Goal: Task Accomplishment & Management: Use online tool/utility

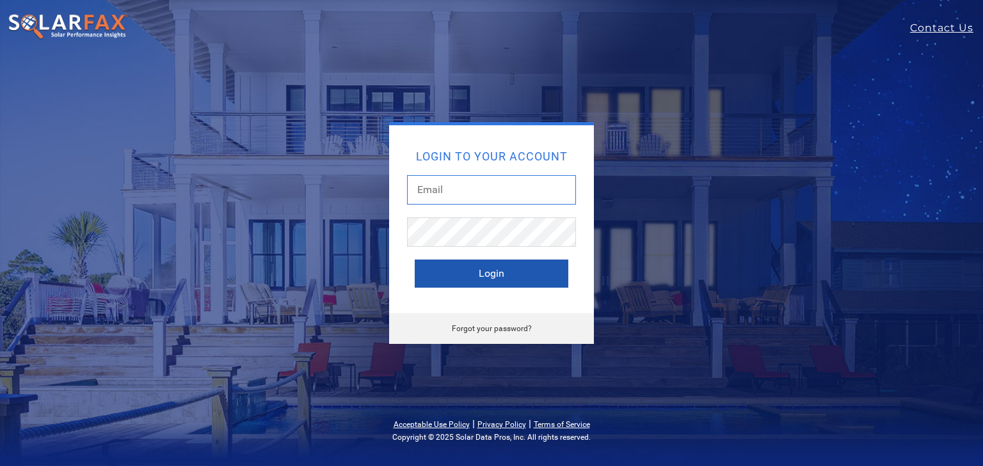
type input "terrie.stout@ambrosesolar.com"
click at [477, 275] on button "Login" at bounding box center [492, 274] width 154 height 28
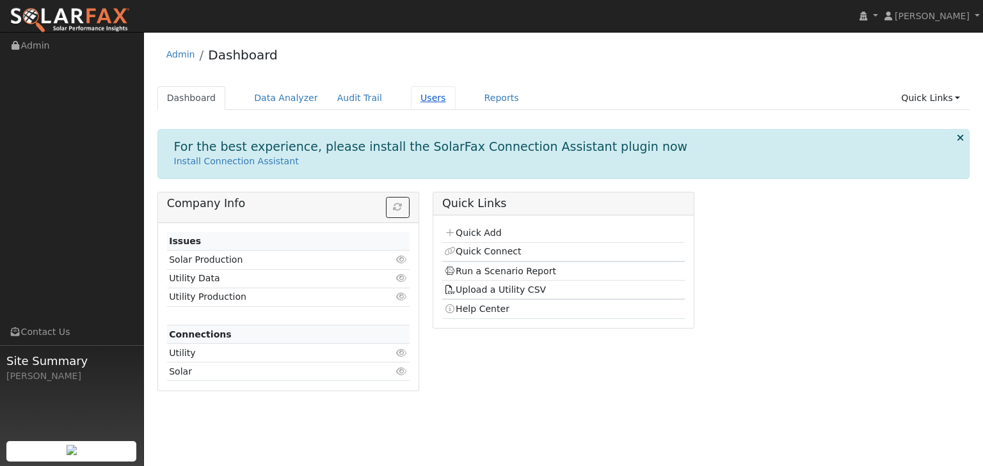
click at [411, 93] on link "Users" at bounding box center [433, 98] width 45 height 24
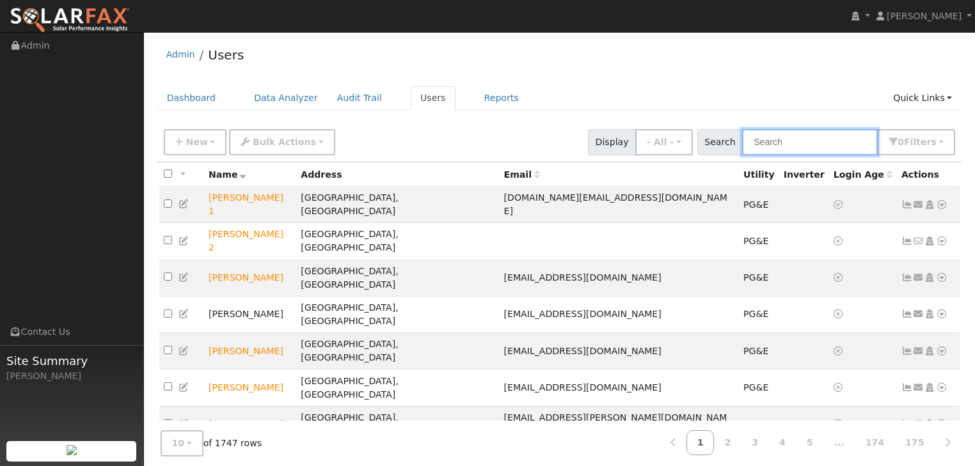
click at [780, 143] on input "text" at bounding box center [810, 142] width 136 height 26
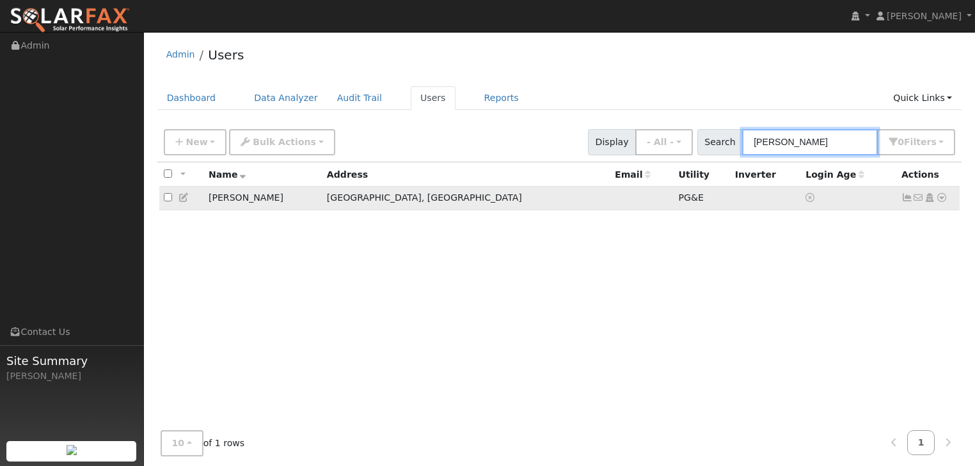
type input "areias"
click at [941, 195] on icon at bounding box center [942, 197] width 12 height 9
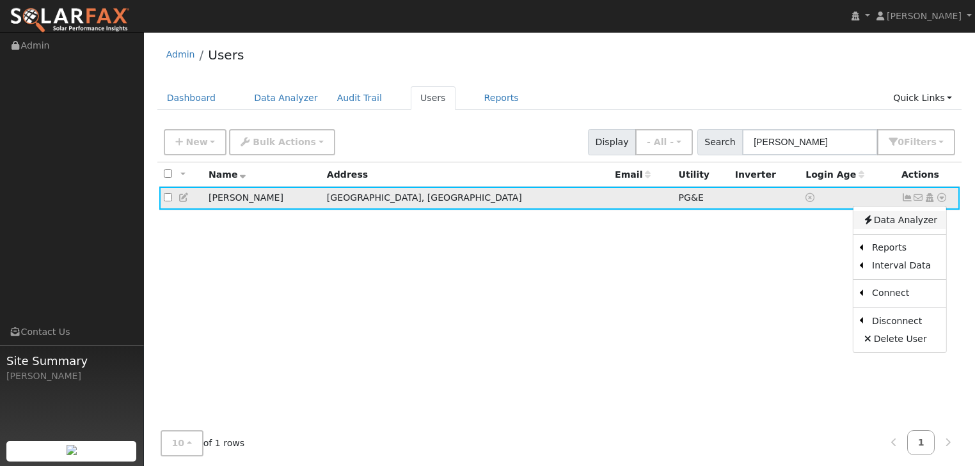
click at [891, 222] on link "Data Analyzer" at bounding box center [900, 220] width 93 height 18
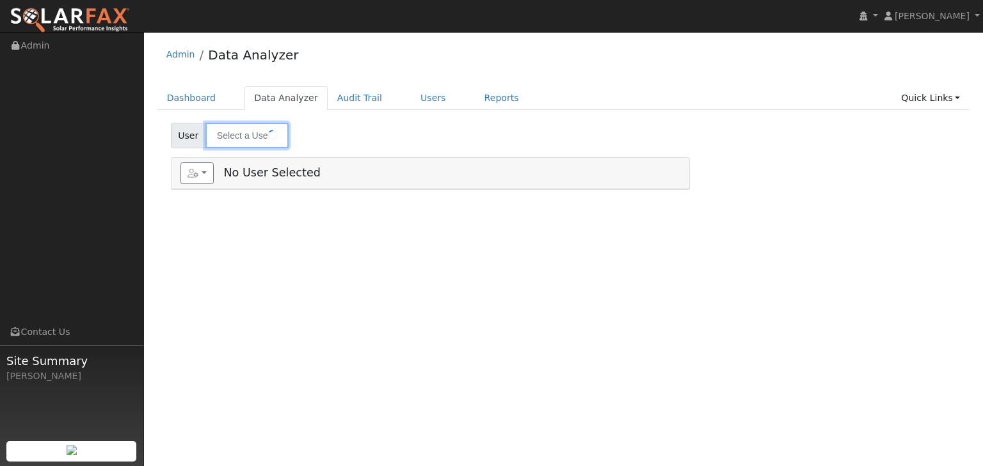
type input "[PERSON_NAME]"
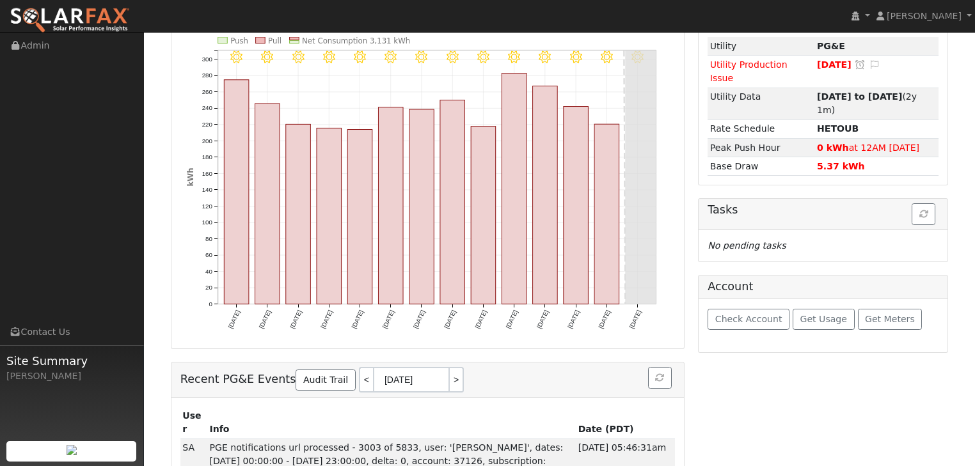
scroll to position [189, 0]
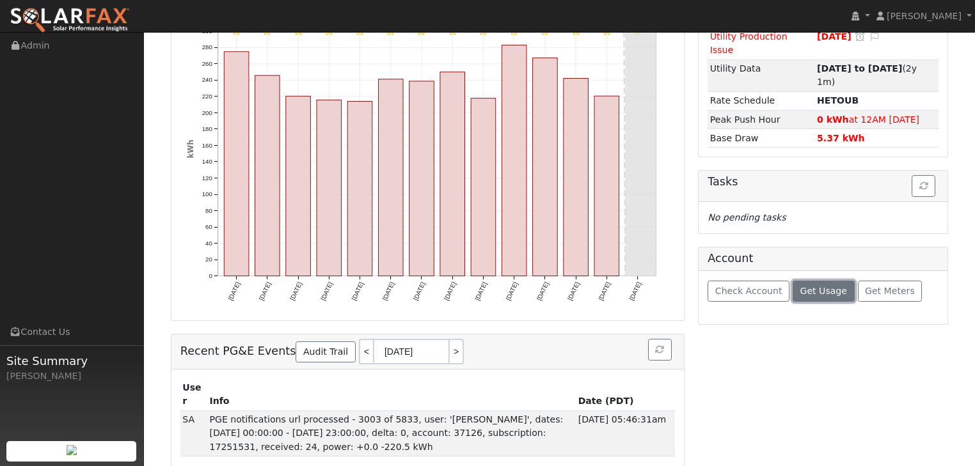
click at [806, 286] on span "Get Usage" at bounding box center [823, 291] width 47 height 10
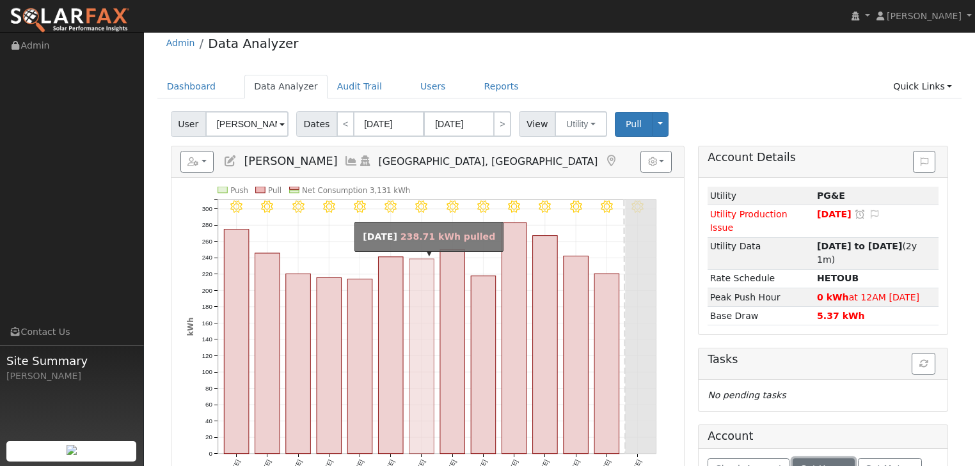
scroll to position [0, 0]
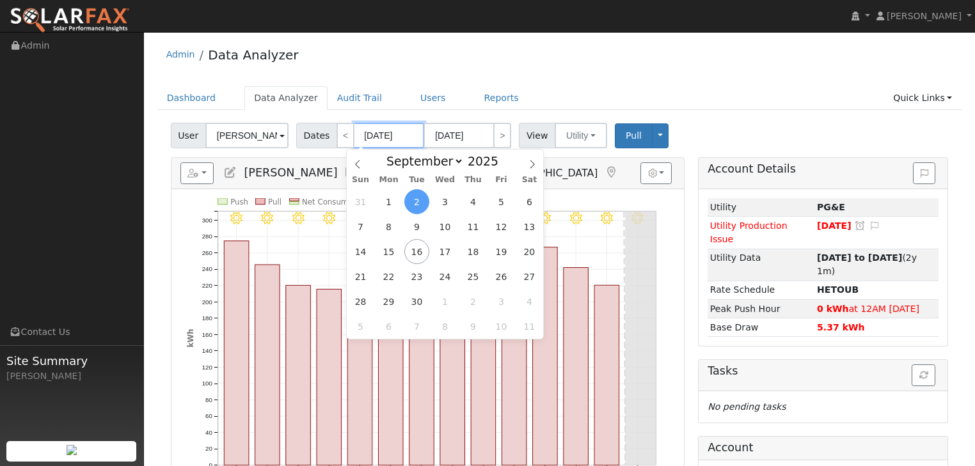
click at [372, 134] on input "09/02/2025" at bounding box center [389, 136] width 70 height 26
click at [356, 164] on icon at bounding box center [357, 164] width 4 height 8
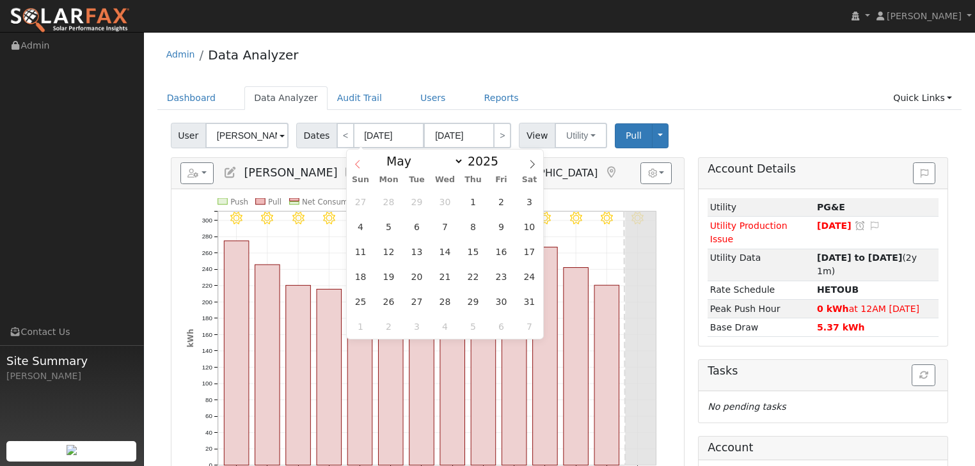
click at [356, 164] on icon at bounding box center [357, 164] width 4 height 8
select select "0"
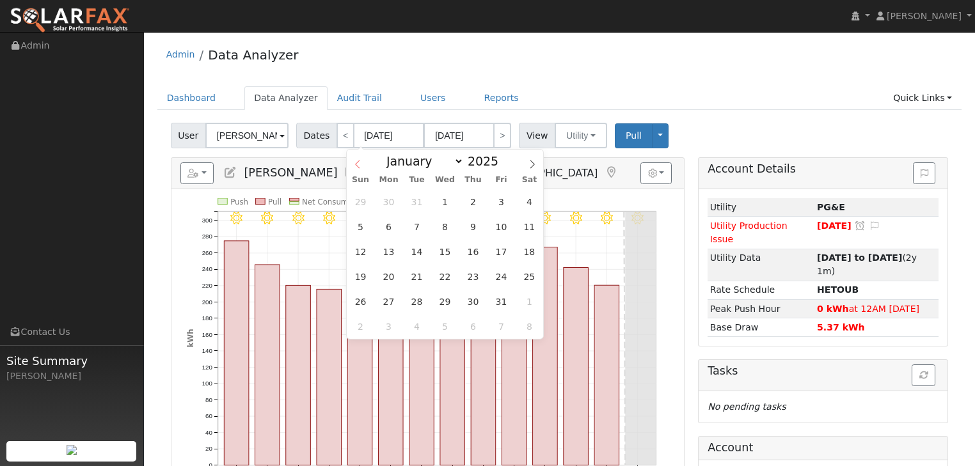
click at [356, 164] on icon at bounding box center [357, 164] width 4 height 8
type input "2024"
click at [356, 164] on icon at bounding box center [357, 164] width 4 height 8
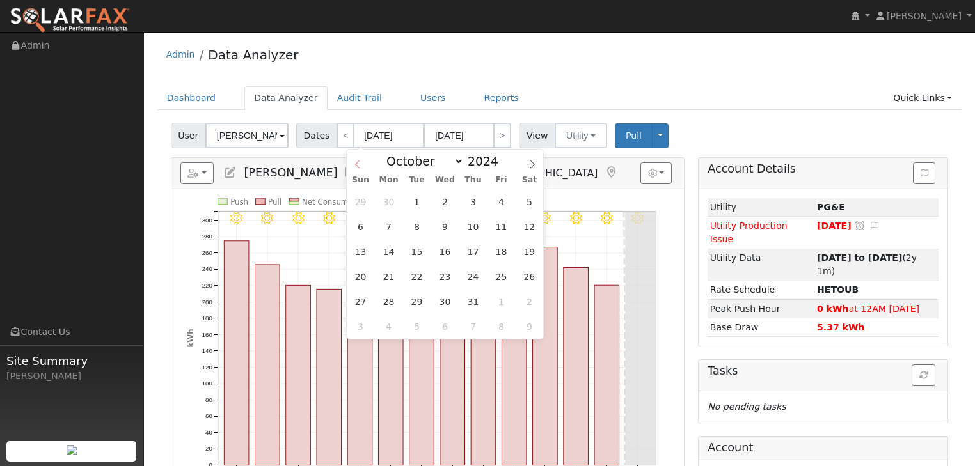
select select "8"
click at [366, 201] on span "1" at bounding box center [360, 201] width 25 height 25
type input "09/01/2024"
type input "09/30/2024"
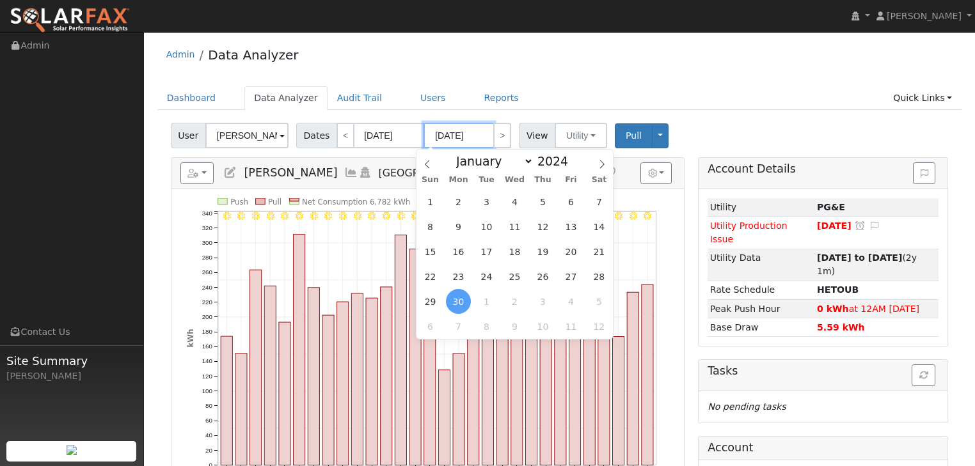
click at [469, 136] on input "09/30/2024" at bounding box center [459, 136] width 70 height 26
click at [571, 159] on span at bounding box center [575, 157] width 9 height 7
type input "2025"
click at [429, 203] on span "31" at bounding box center [430, 201] width 25 height 25
type input "08/31/2025"
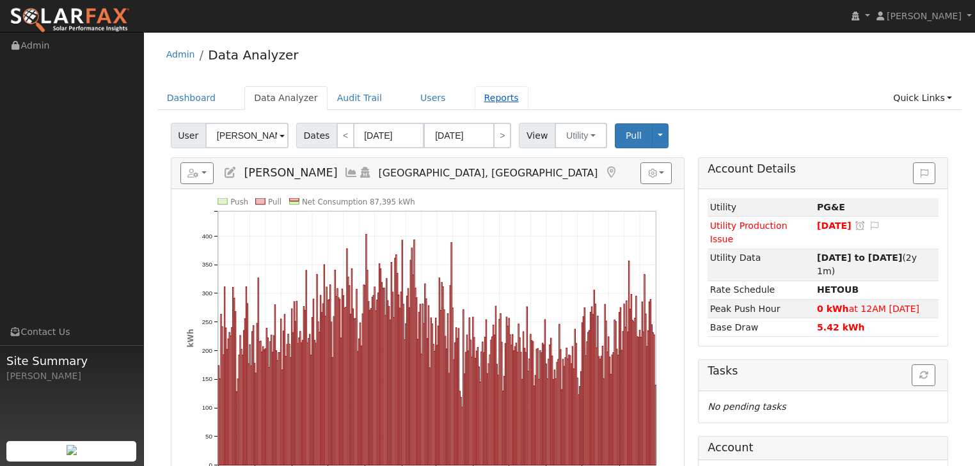
click at [476, 97] on link "Reports" at bounding box center [502, 98] width 54 height 24
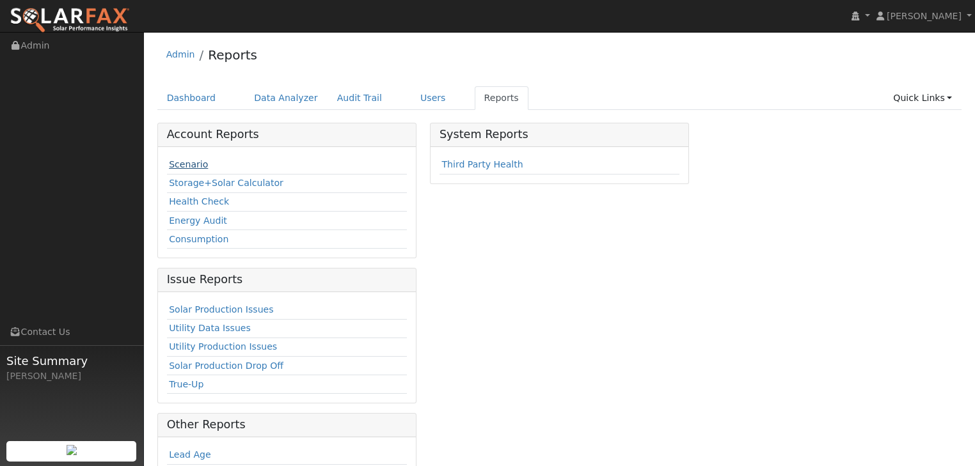
click at [182, 166] on link "Scenario" at bounding box center [188, 164] width 39 height 10
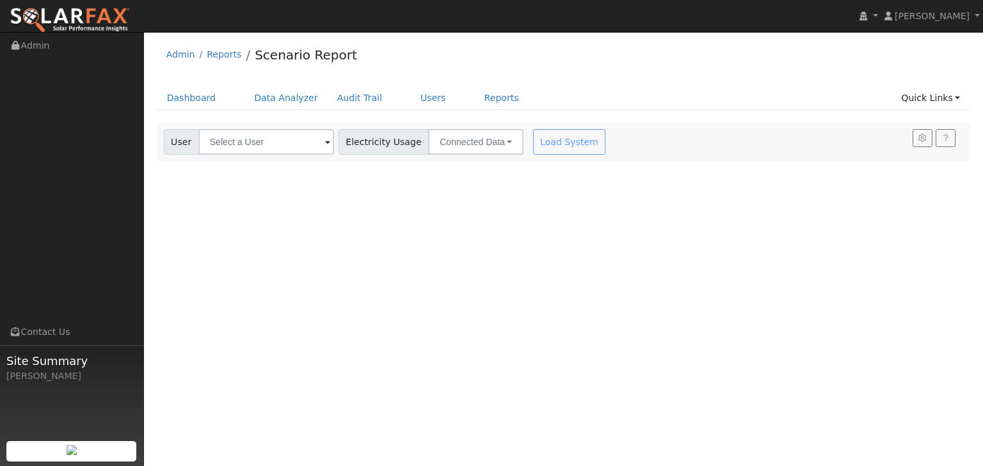
click at [325, 143] on span at bounding box center [327, 143] width 5 height 15
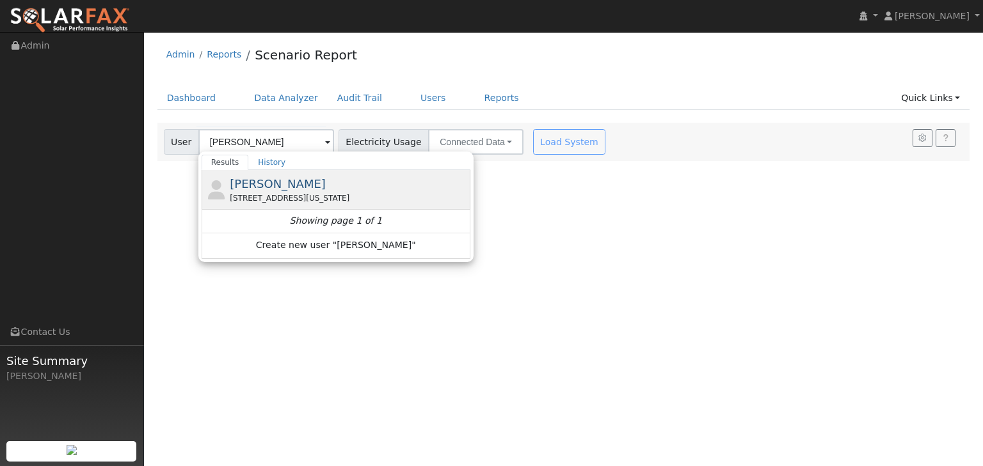
click at [262, 179] on span "Rusty Areias" at bounding box center [278, 183] width 96 height 13
type input "Rusty Areias"
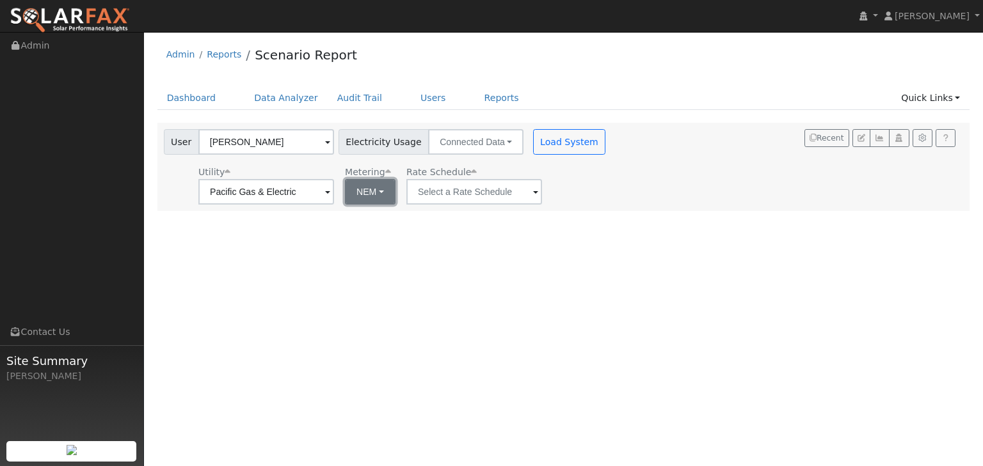
click at [380, 189] on button "NEM" at bounding box center [370, 192] width 51 height 26
click at [363, 242] on link "NBT" at bounding box center [388, 239] width 89 height 18
type input "E-ELEC"
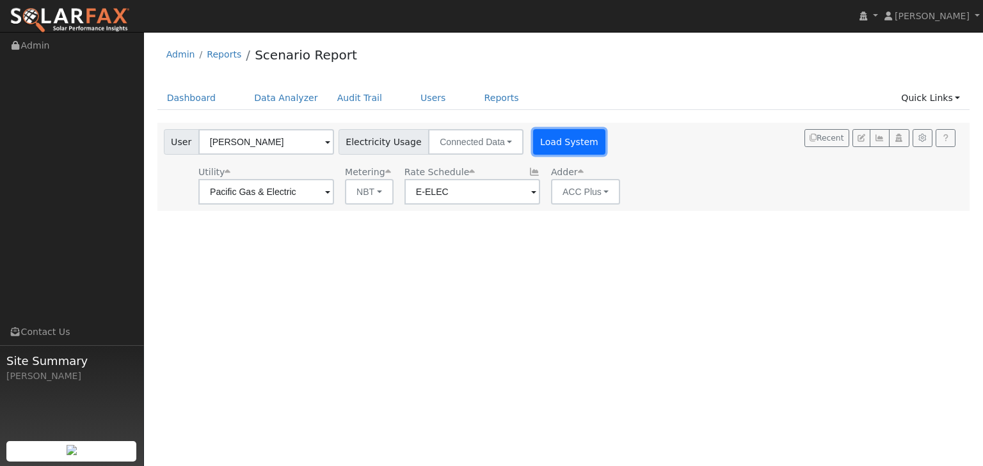
click at [536, 141] on button "Load System" at bounding box center [569, 142] width 73 height 26
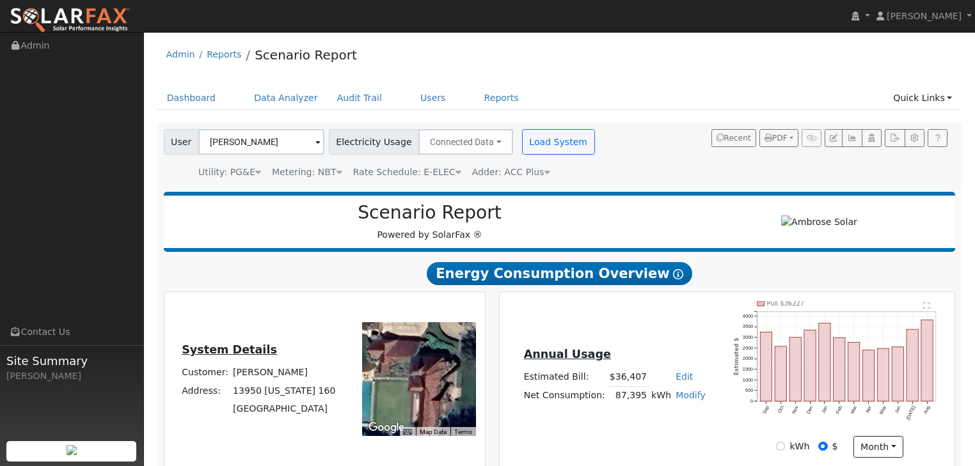
type input "77144"
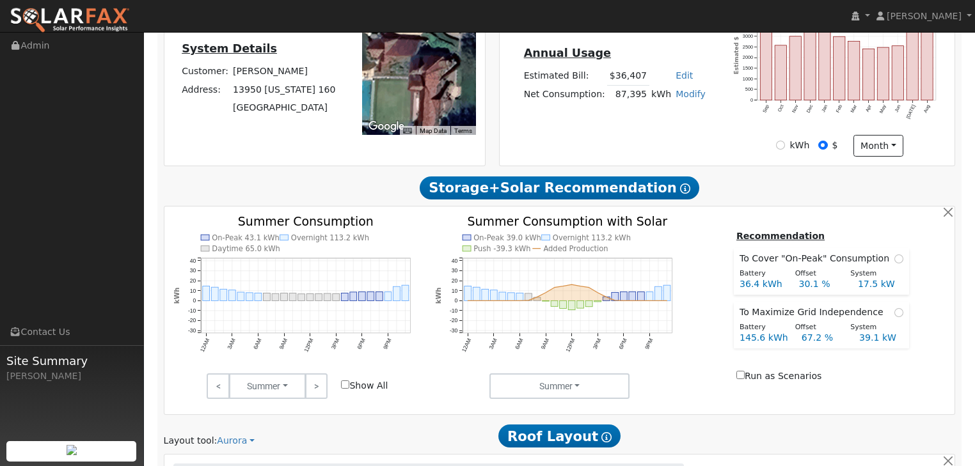
scroll to position [307, 0]
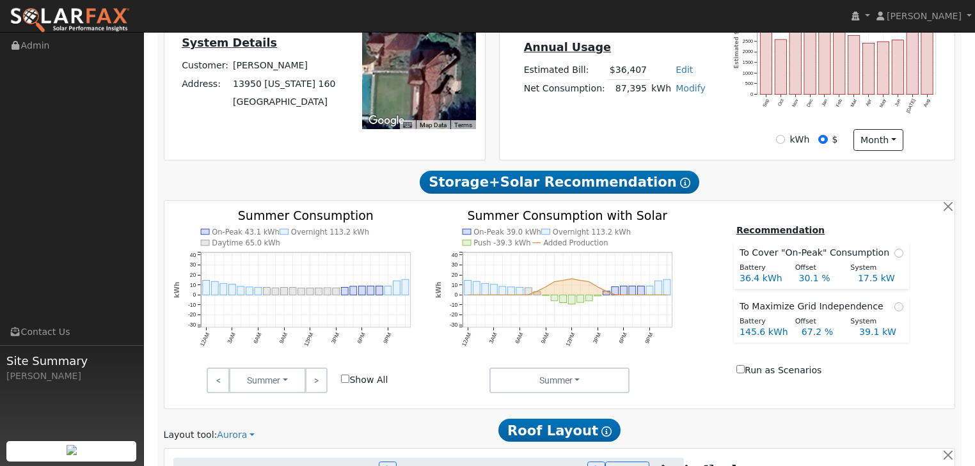
click at [346, 379] on input "Show All" at bounding box center [345, 379] width 8 height 8
checkbox input "true"
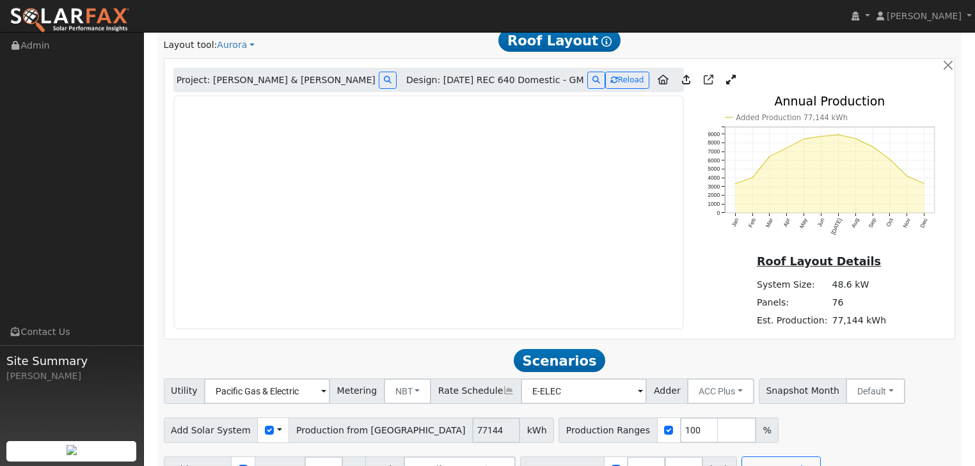
scroll to position [727, 0]
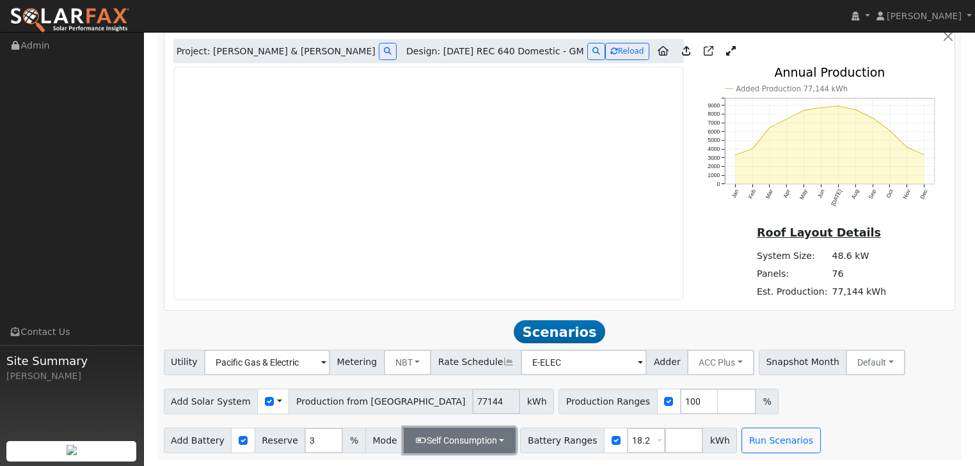
click at [488, 437] on button "Self Consumption" at bounding box center [460, 441] width 112 height 26
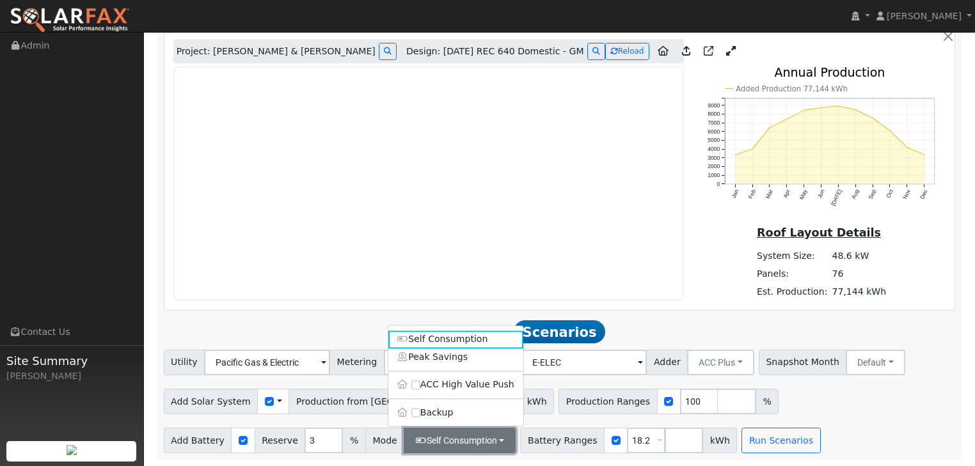
click at [488, 437] on button "Self Consumption" at bounding box center [460, 441] width 112 height 26
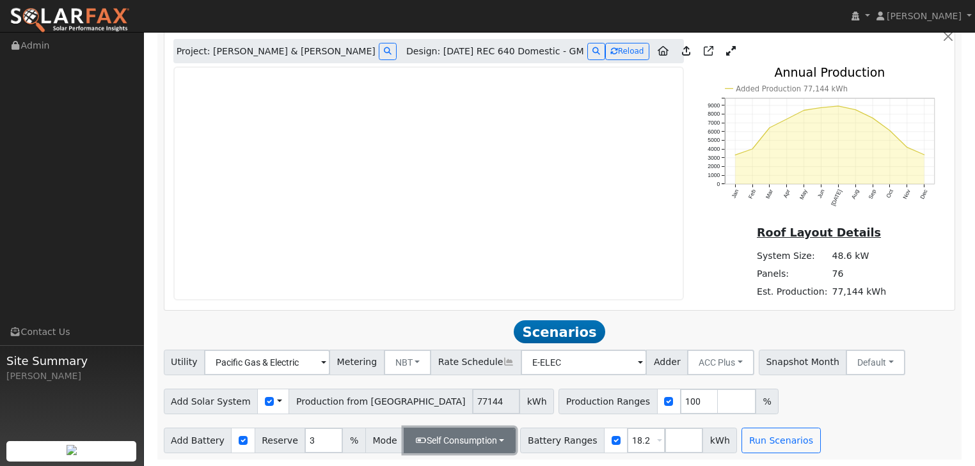
click at [488, 437] on button "Self Consumption" at bounding box center [460, 441] width 112 height 26
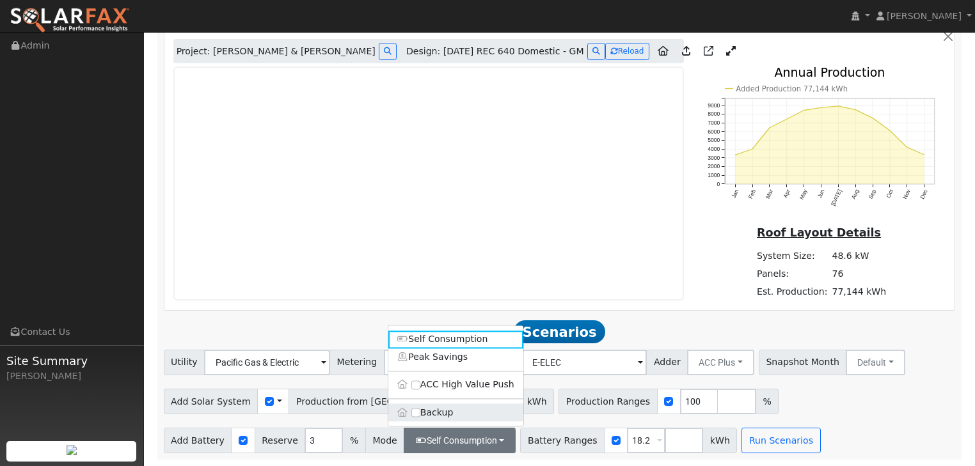
click at [449, 414] on label "Backup" at bounding box center [455, 413] width 135 height 18
click at [420, 414] on input "Backup" at bounding box center [415, 412] width 9 height 9
type input "20"
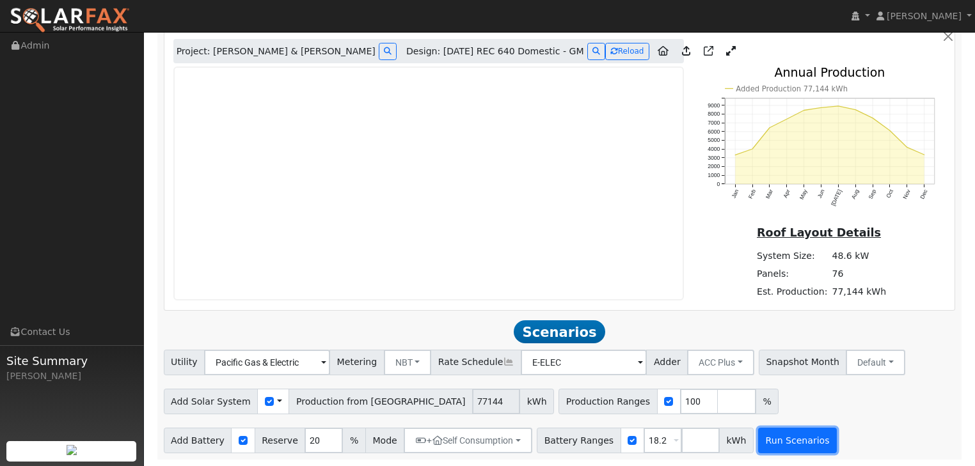
click at [766, 447] on button "Run Scenarios" at bounding box center [797, 441] width 79 height 26
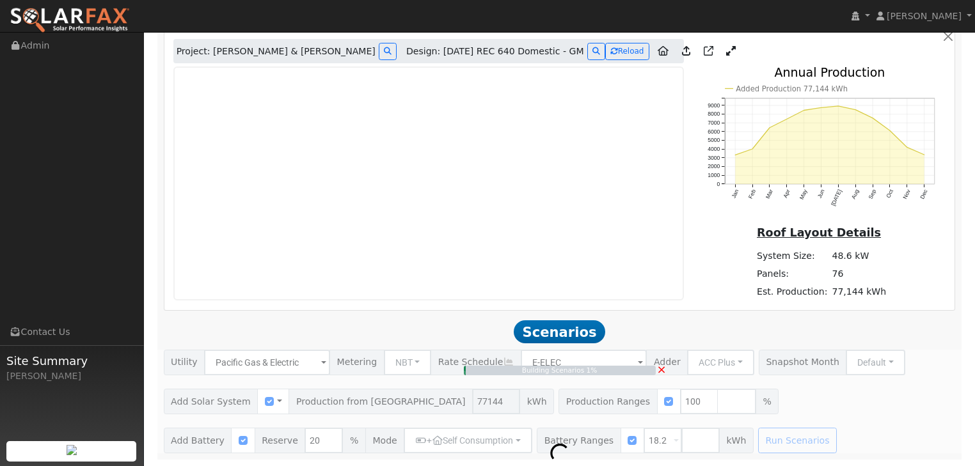
type input "51.4"
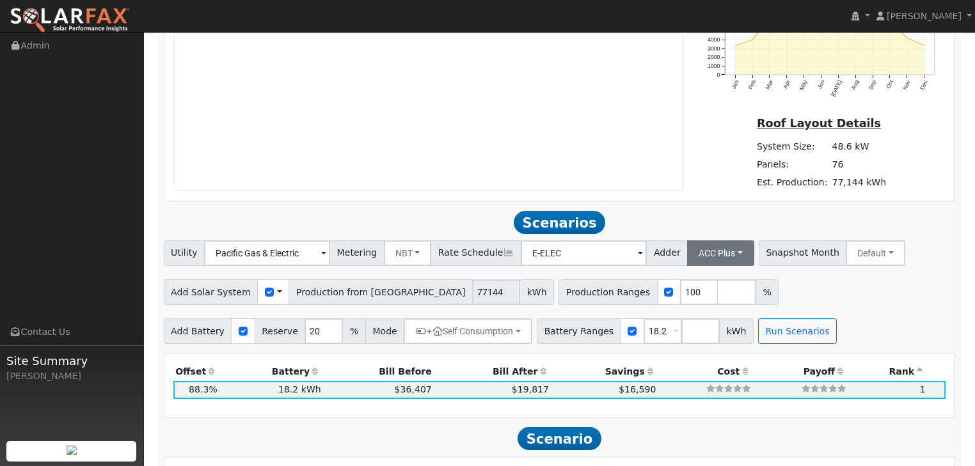
scroll to position [854, 0]
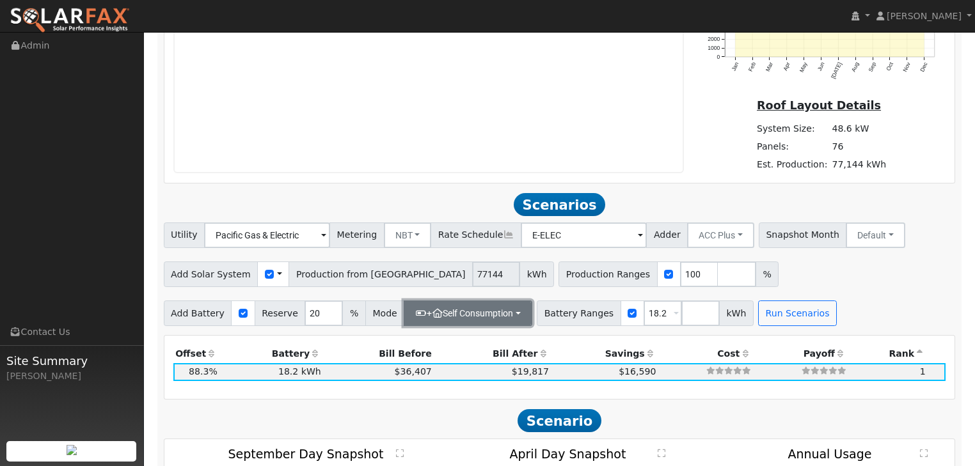
click at [505, 312] on button "+ Self Consumption" at bounding box center [468, 314] width 129 height 26
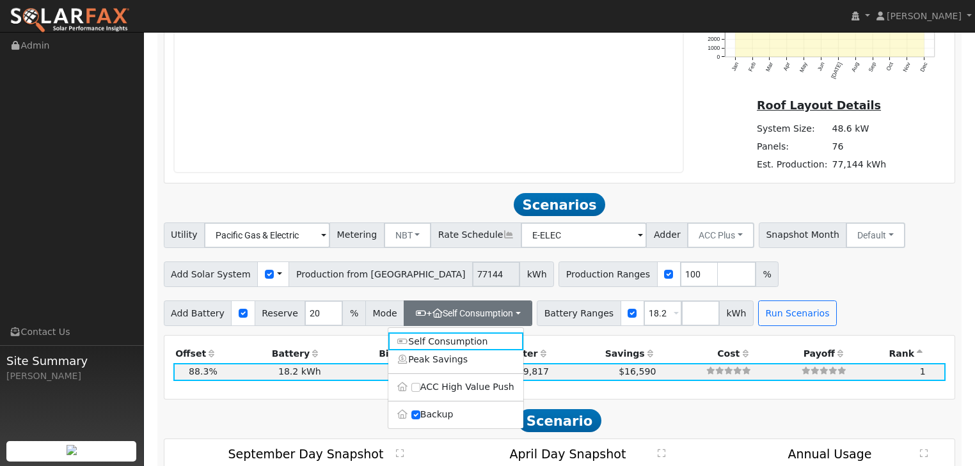
click at [470, 417] on label "Backup" at bounding box center [455, 415] width 135 height 18
click at [420, 417] on input "Backup" at bounding box center [415, 415] width 9 height 9
type input "3"
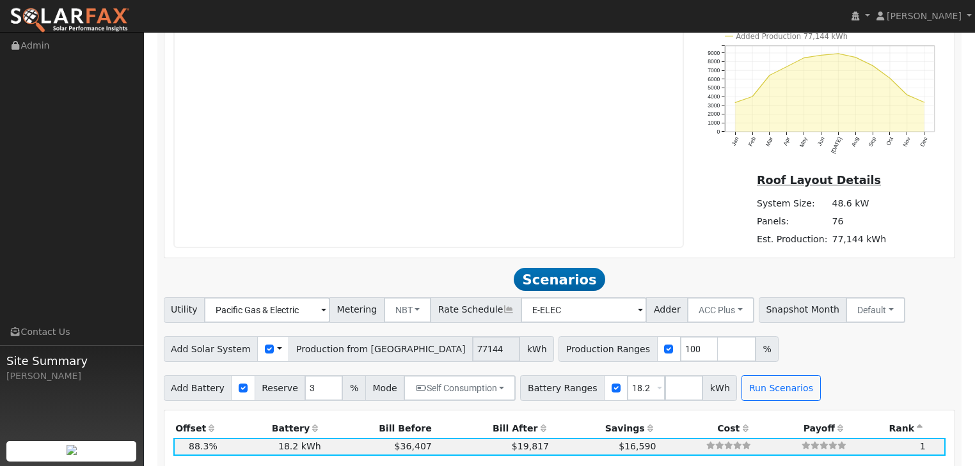
scroll to position [802, 0]
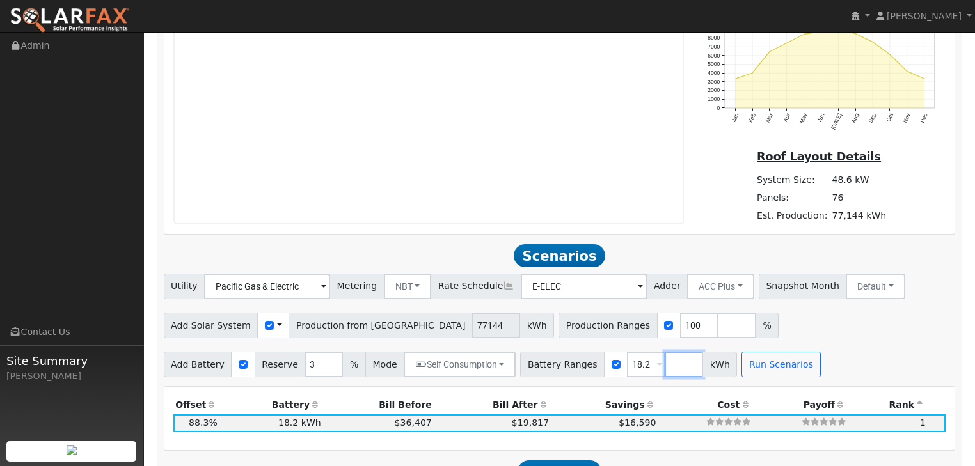
click at [665, 369] on input "number" at bounding box center [684, 365] width 38 height 26
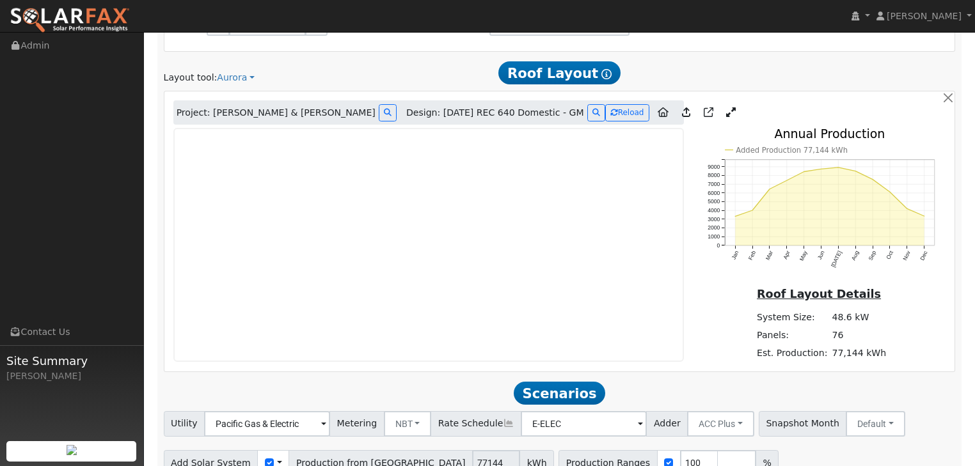
scroll to position [665, 0]
click at [605, 107] on button "Reload" at bounding box center [627, 112] width 44 height 17
click at [407, 421] on button "NBT" at bounding box center [408, 424] width 48 height 26
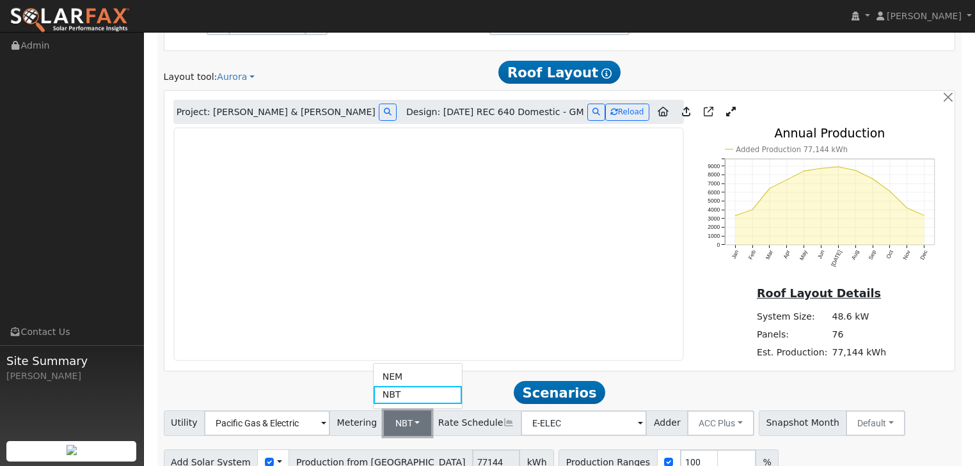
click at [407, 421] on button "NBT" at bounding box center [408, 424] width 48 height 26
click at [638, 423] on span at bounding box center [640, 424] width 5 height 15
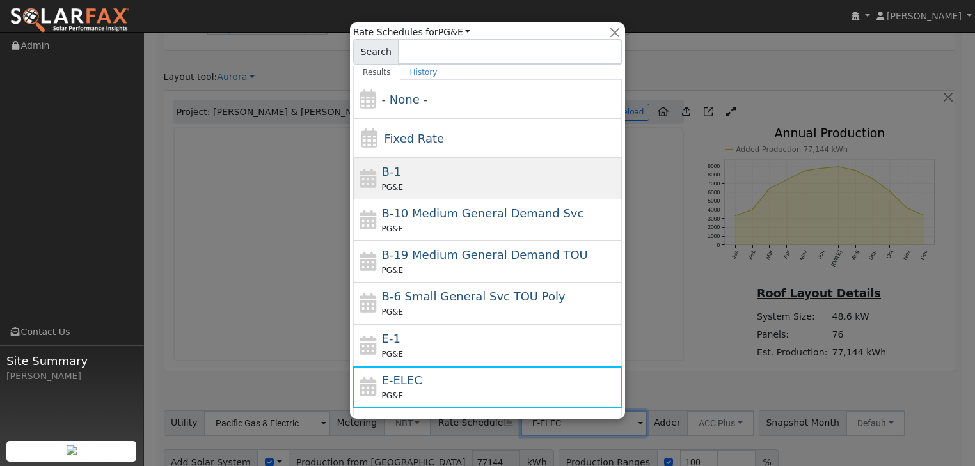
click at [402, 174] on div "B-1 PG&E" at bounding box center [500, 178] width 237 height 31
type input "B-1"
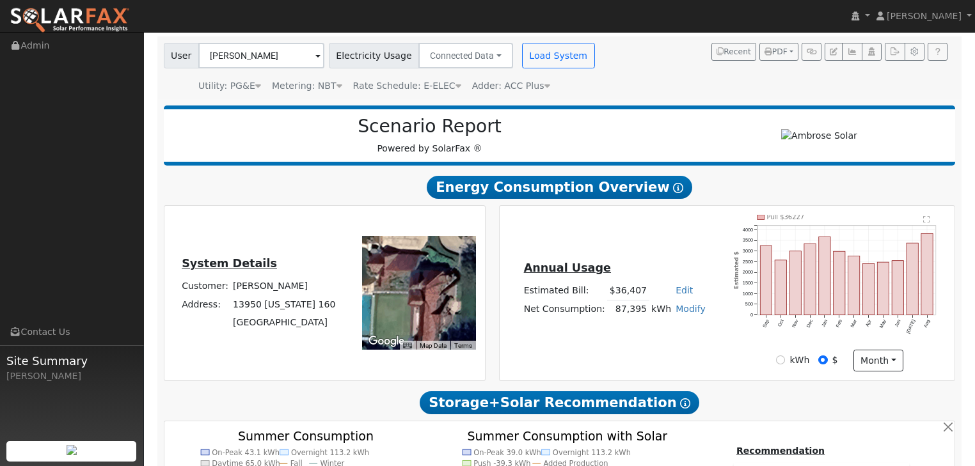
scroll to position [0, 0]
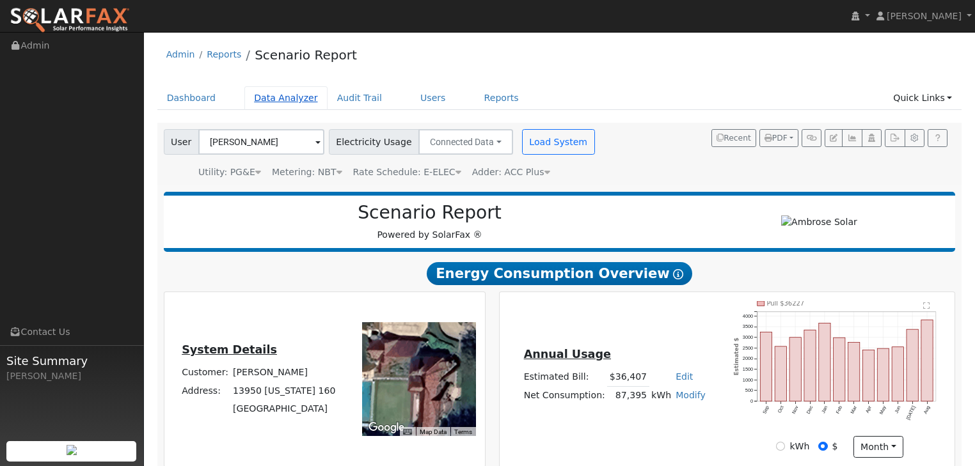
click at [258, 102] on link "Data Analyzer" at bounding box center [285, 98] width 83 height 24
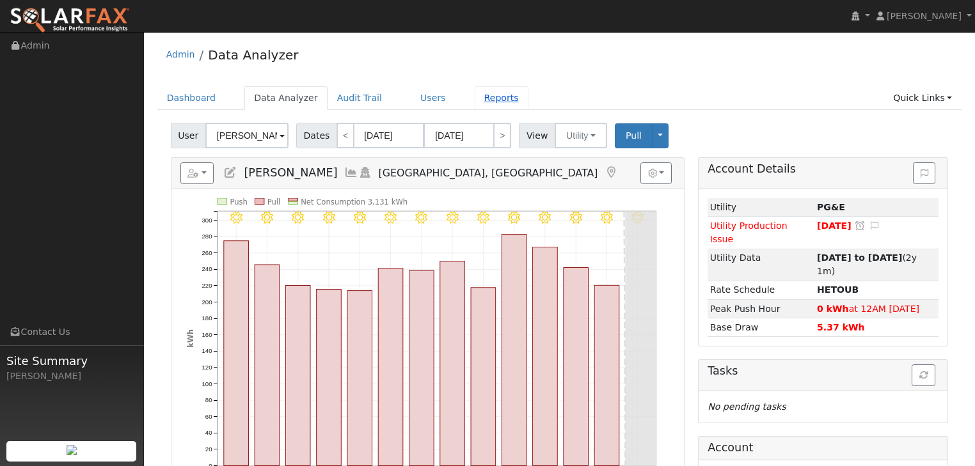
click at [479, 97] on link "Reports" at bounding box center [502, 98] width 54 height 24
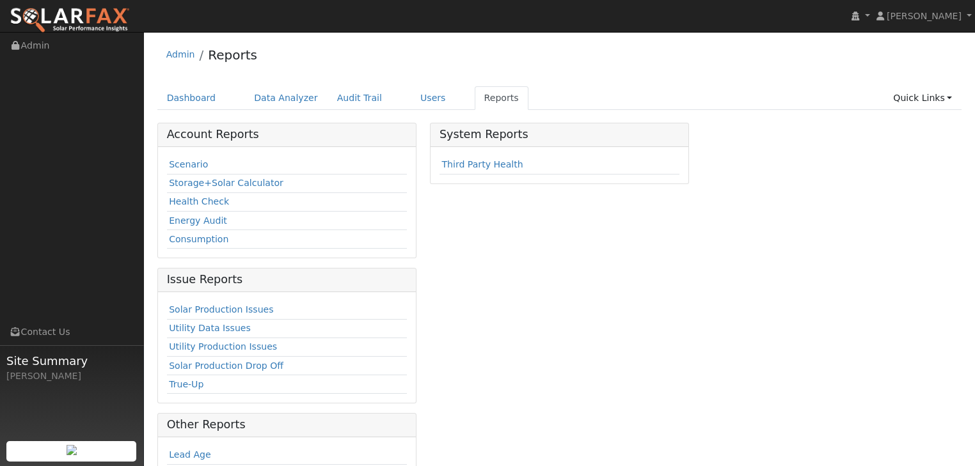
click at [191, 154] on div "Scenario Storage+Solar Calculator Health Check Energy Audit Consumption" at bounding box center [287, 202] width 258 height 111
click at [187, 159] on link "Scenario" at bounding box center [188, 164] width 39 height 10
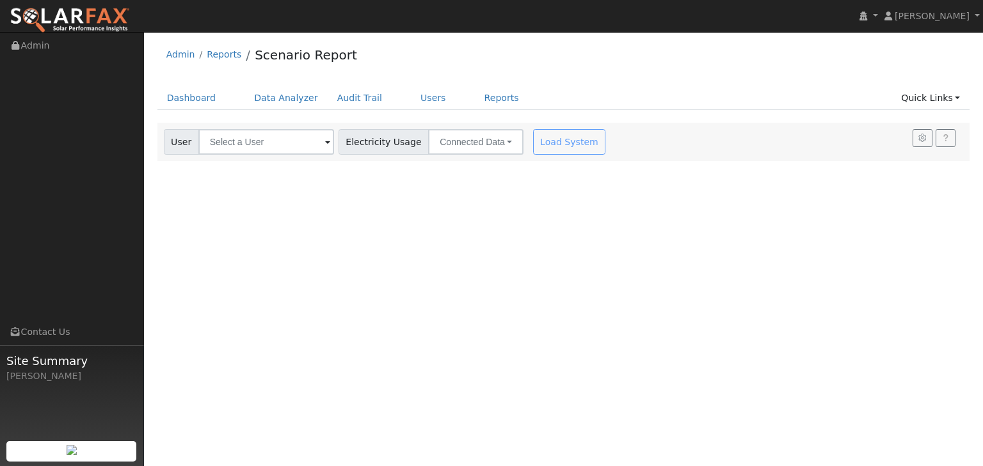
click at [325, 142] on span at bounding box center [327, 143] width 5 height 15
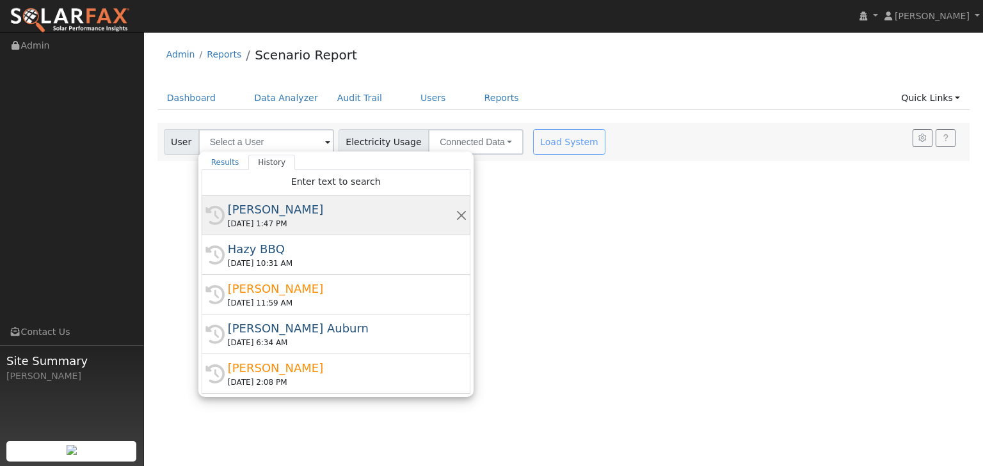
click at [257, 214] on div "[PERSON_NAME]" at bounding box center [342, 209] width 228 height 17
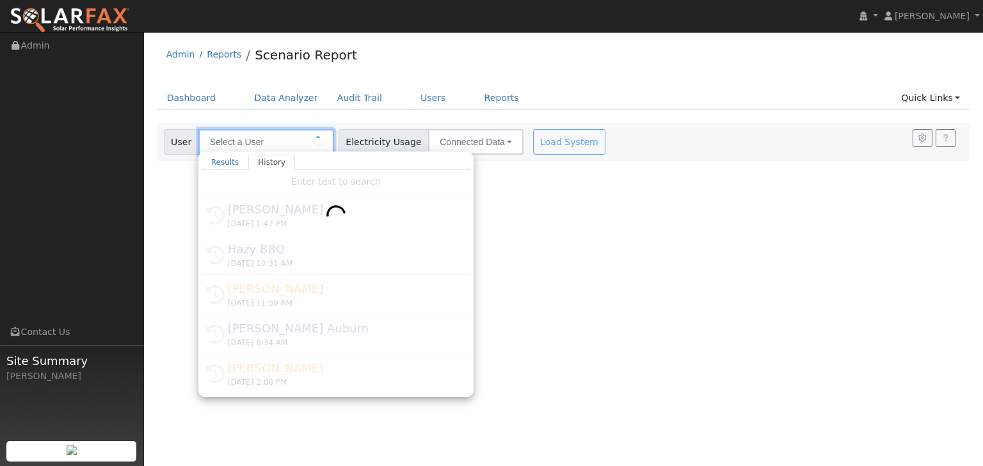
type input "[PERSON_NAME]"
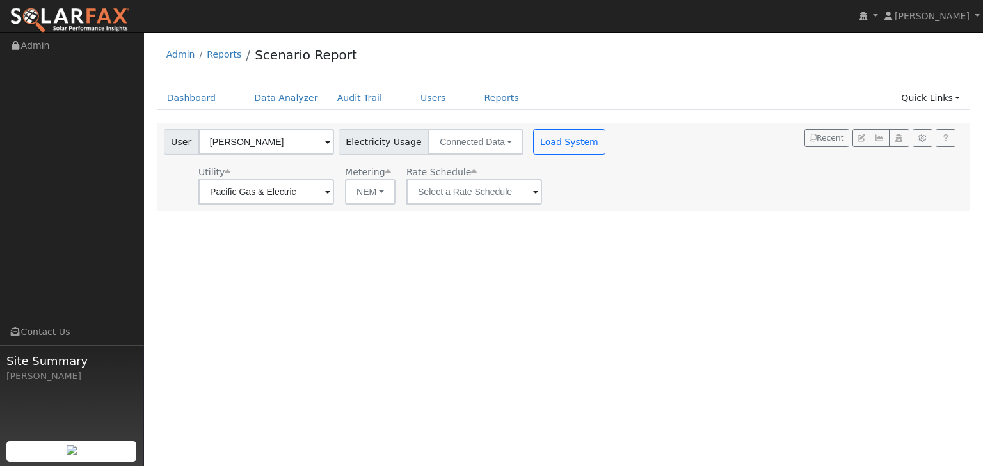
click at [533, 193] on span at bounding box center [535, 193] width 5 height 15
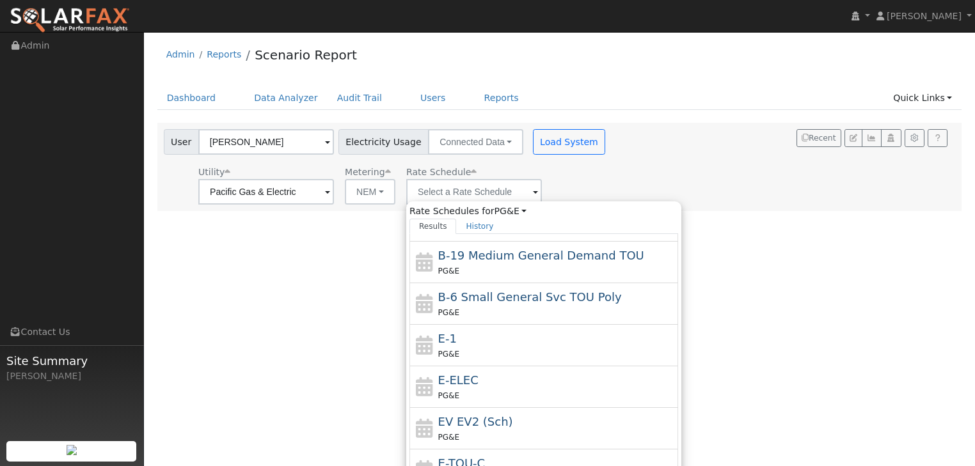
scroll to position [180, 0]
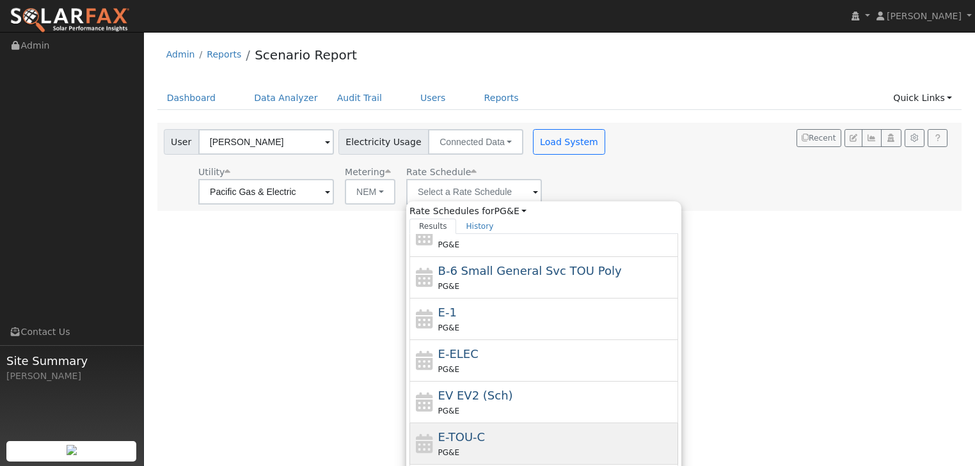
click at [461, 440] on span "E-TOU-C" at bounding box center [461, 437] width 47 height 13
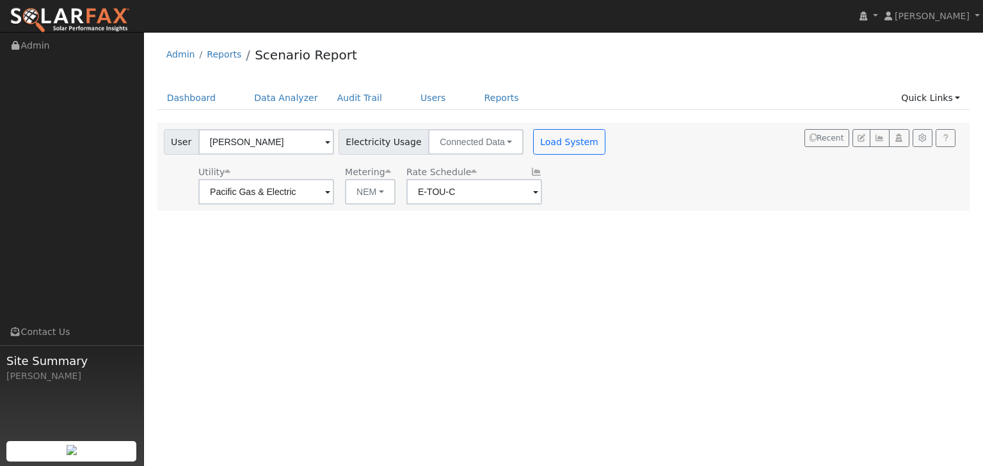
click at [533, 194] on span at bounding box center [535, 193] width 5 height 15
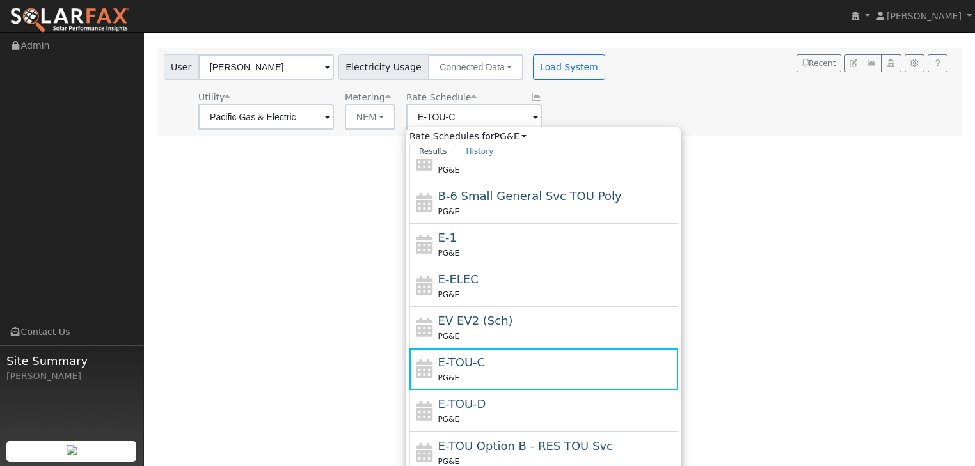
scroll to position [106, 0]
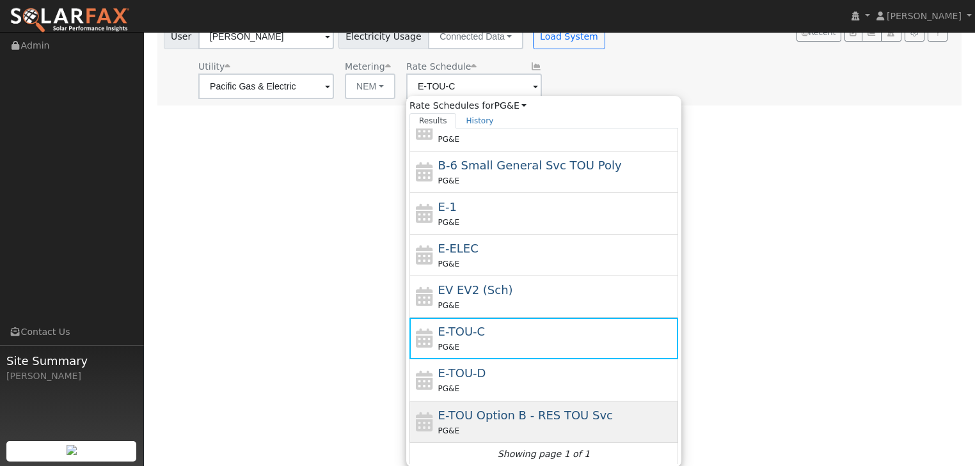
click at [480, 415] on span "E-TOU Option B - RES TOU Svc" at bounding box center [525, 415] width 175 height 13
type input "E-TOU Option B - RES TOU Svc"
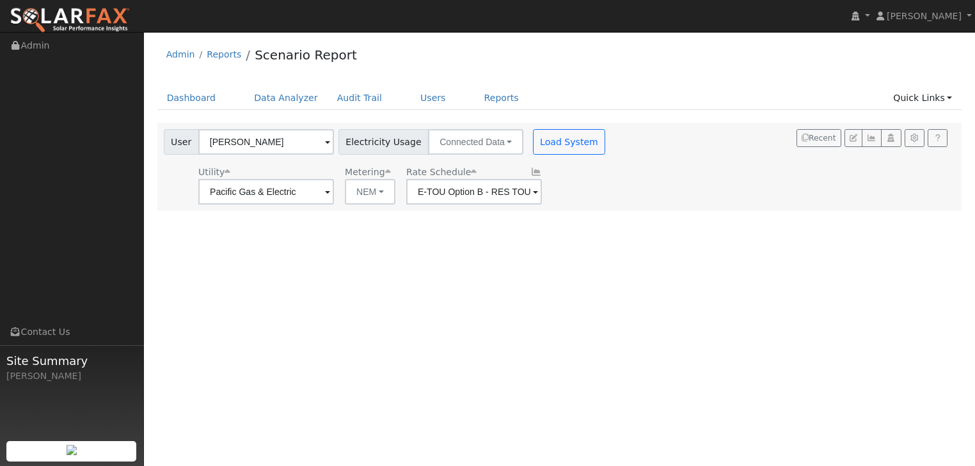
scroll to position [0, 0]
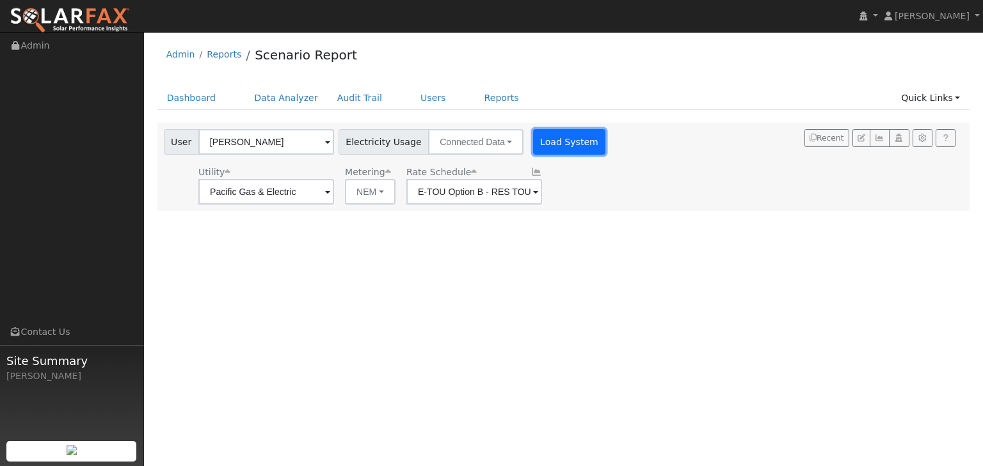
click at [571, 148] on button "Load System" at bounding box center [569, 142] width 73 height 26
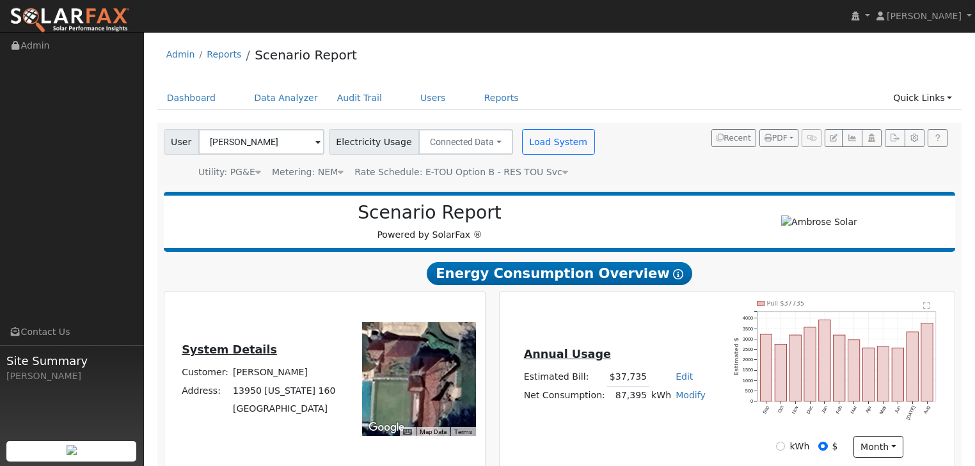
type input "77144"
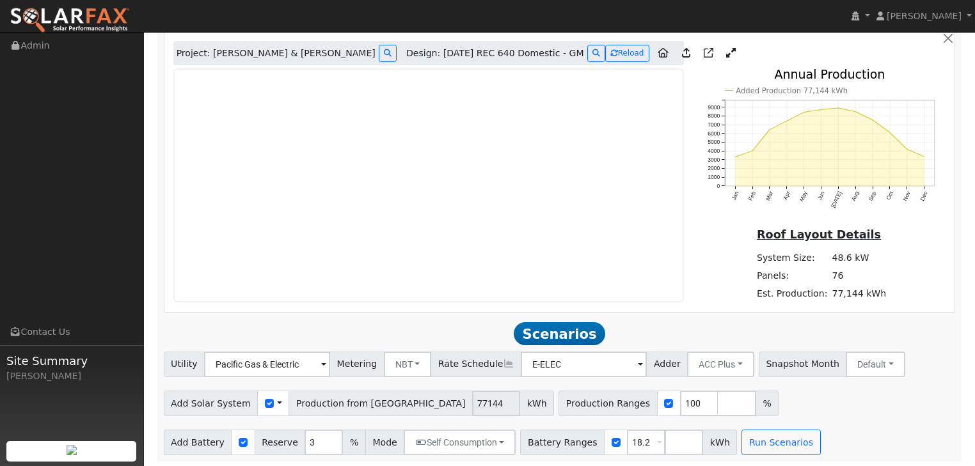
scroll to position [727, 0]
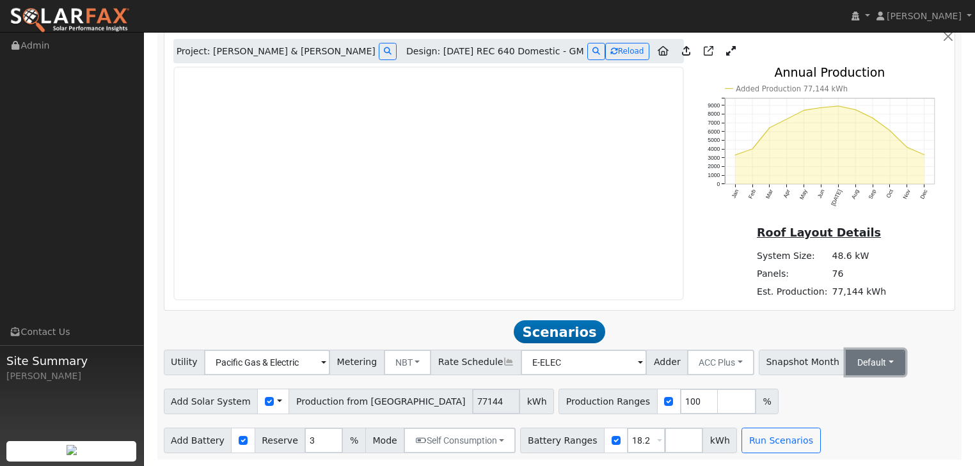
click at [859, 363] on button "Default" at bounding box center [876, 363] width 60 height 26
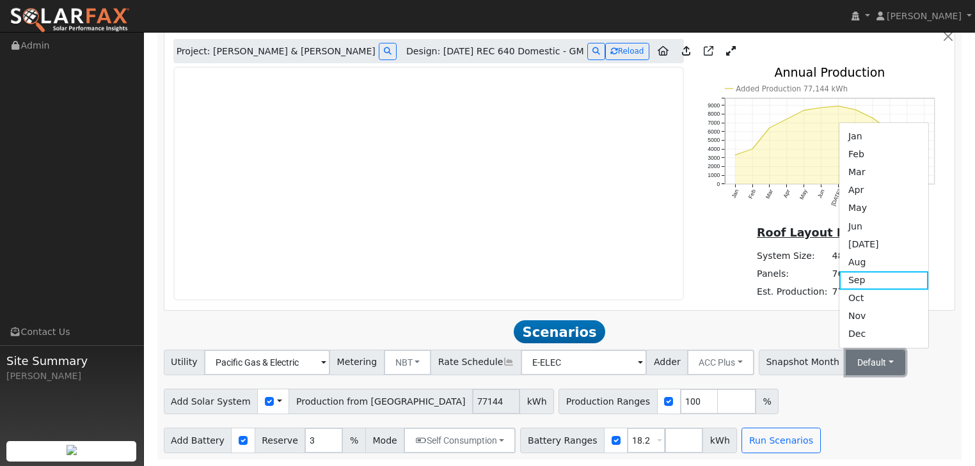
click at [859, 363] on button "Default" at bounding box center [876, 363] width 60 height 26
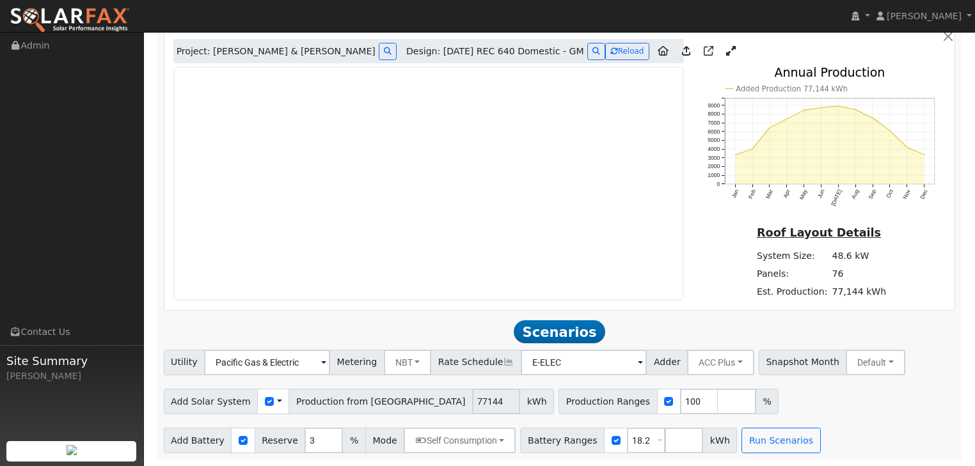
click at [277, 402] on span at bounding box center [279, 401] width 5 height 13
click at [742, 442] on button "Run Scenarios" at bounding box center [781, 441] width 79 height 26
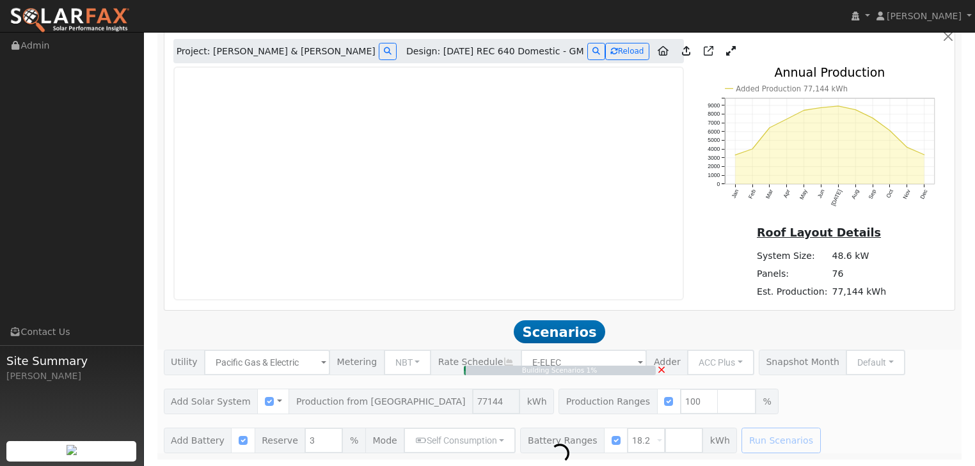
type input "51.4"
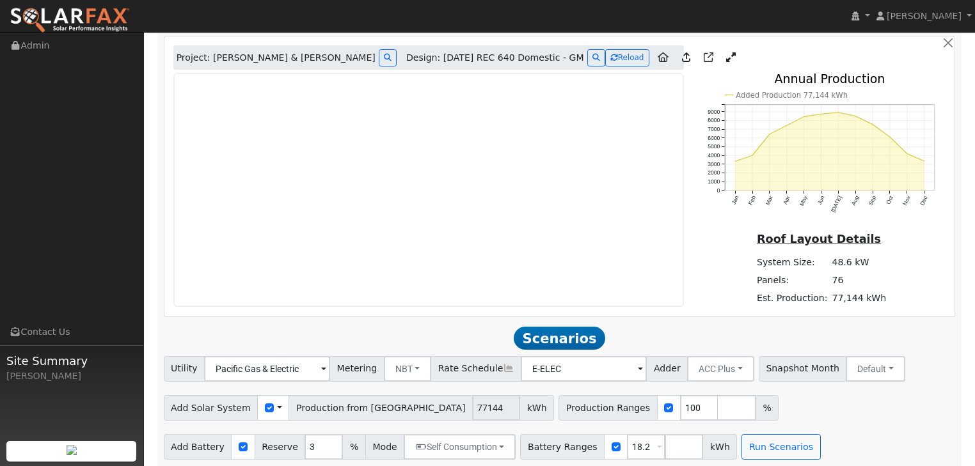
scroll to position [717, 0]
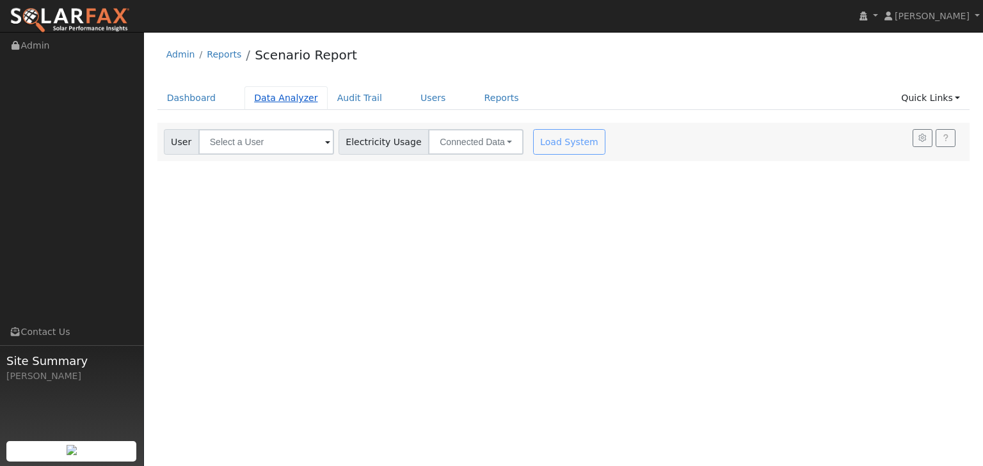
click at [276, 99] on link "Data Analyzer" at bounding box center [285, 98] width 83 height 24
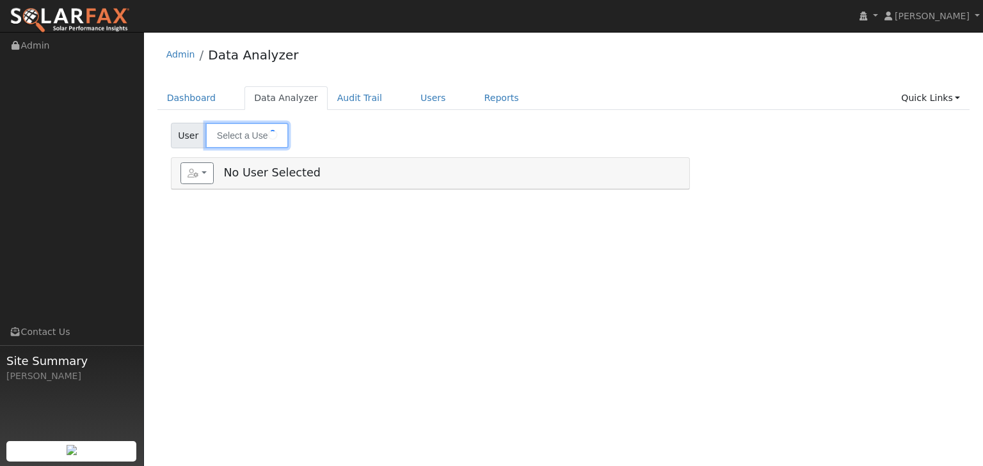
type input "[PERSON_NAME]"
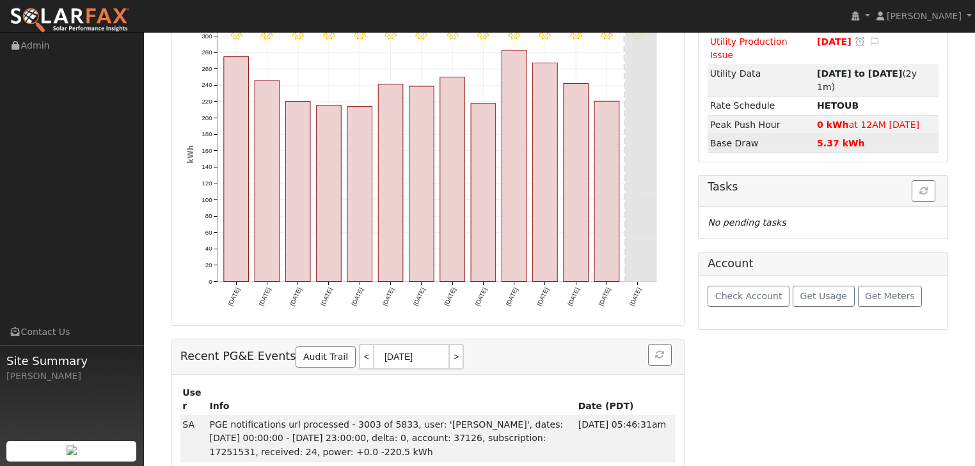
scroll to position [189, 0]
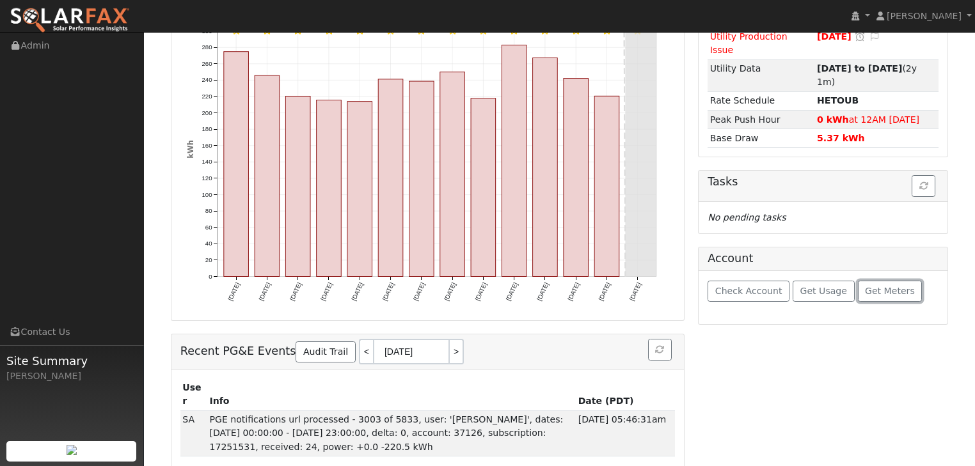
click at [867, 286] on span "Get Meters" at bounding box center [890, 291] width 50 height 10
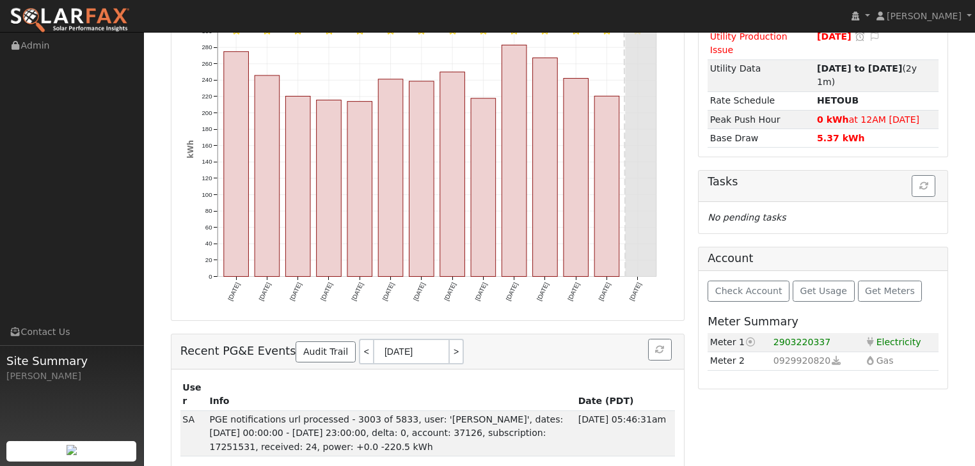
click at [792, 337] on span "2903220337" at bounding box center [803, 342] width 58 height 10
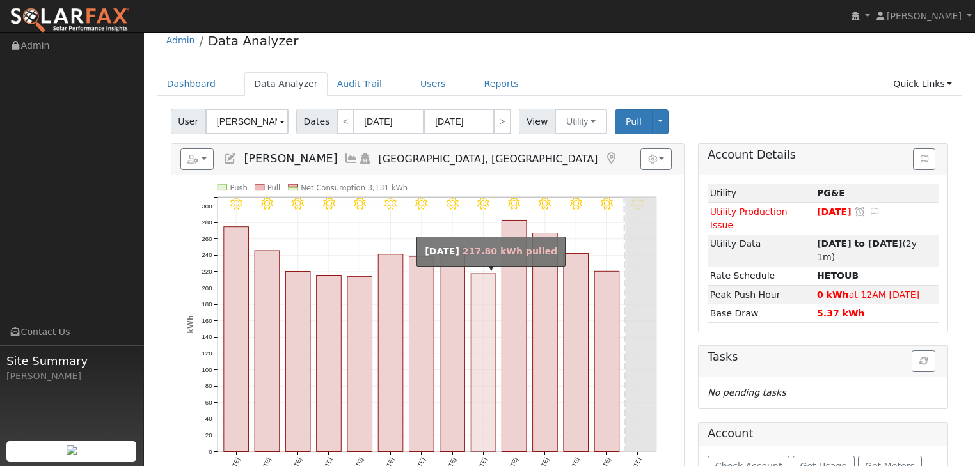
scroll to position [0, 0]
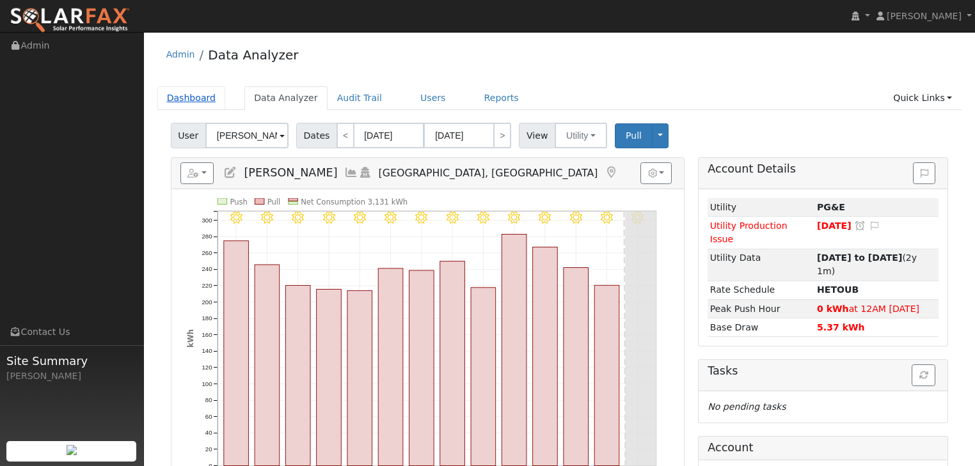
click at [180, 93] on link "Dashboard" at bounding box center [191, 98] width 68 height 24
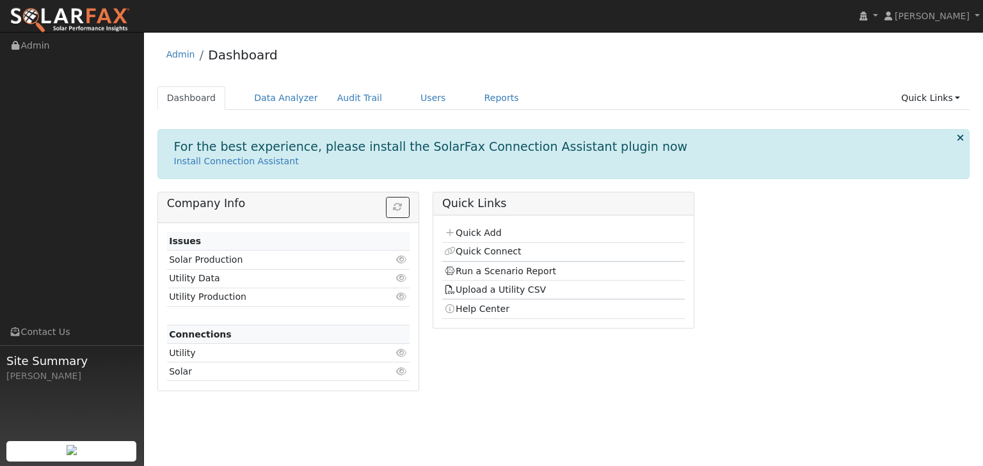
click at [200, 275] on td "Utility Data" at bounding box center [268, 278] width 203 height 19
click at [412, 93] on link "Users" at bounding box center [433, 98] width 45 height 24
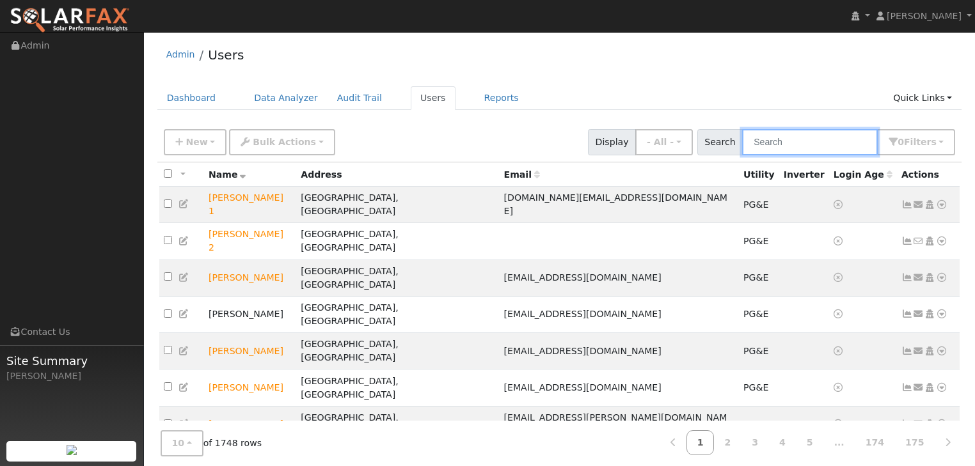
click at [788, 140] on input "text" at bounding box center [810, 142] width 136 height 26
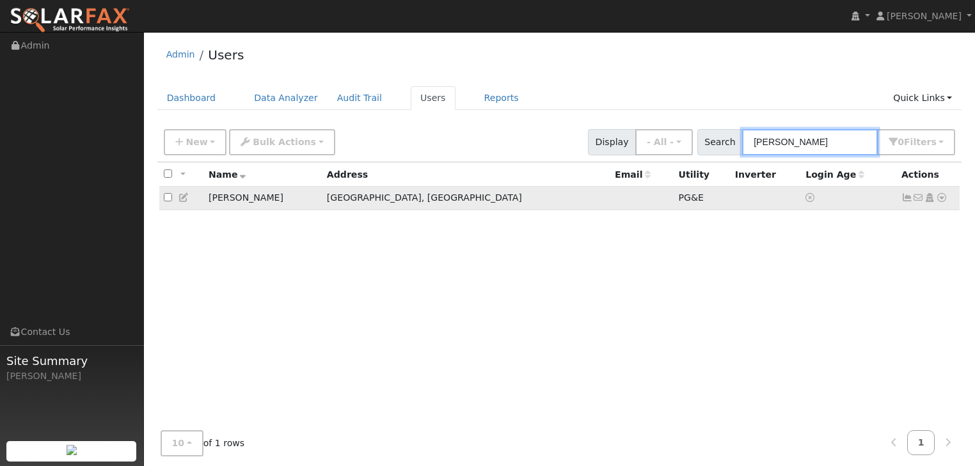
type input "[PERSON_NAME]"
click at [942, 201] on icon at bounding box center [942, 197] width 12 height 9
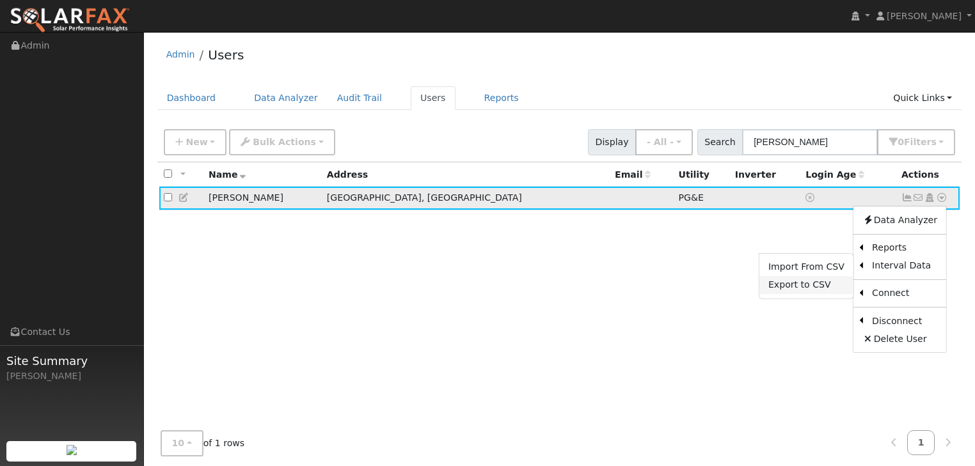
click at [799, 284] on link "Export to CSV" at bounding box center [806, 285] width 94 height 18
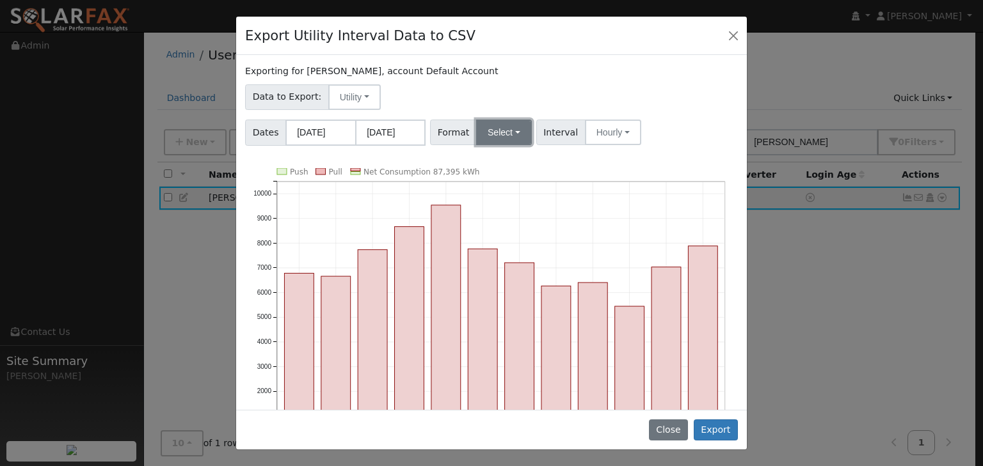
click at [512, 129] on button "Select" at bounding box center [504, 133] width 56 height 26
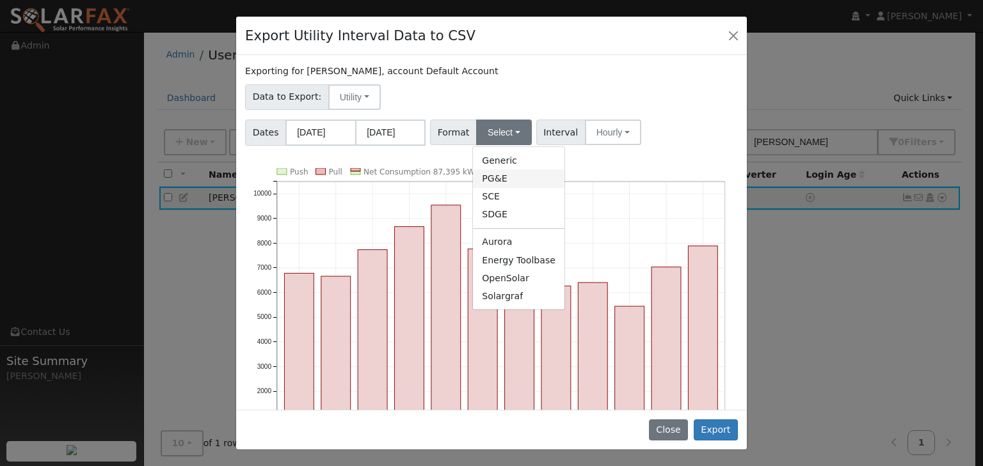
click at [486, 180] on link "PG&E" at bounding box center [518, 179] width 91 height 18
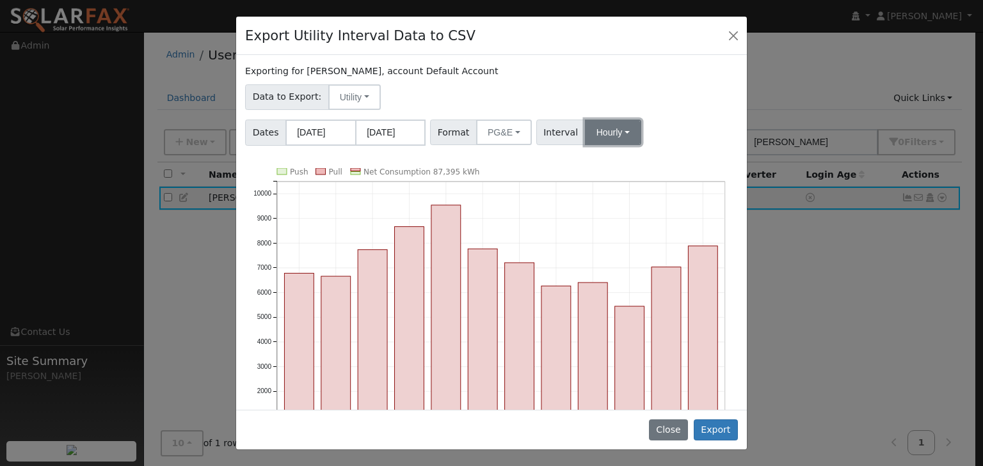
click at [619, 131] on button "Hourly" at bounding box center [613, 133] width 56 height 26
click at [600, 159] on link "15 Minute" at bounding box center [624, 161] width 89 height 18
click at [722, 427] on button "Export" at bounding box center [716, 431] width 44 height 22
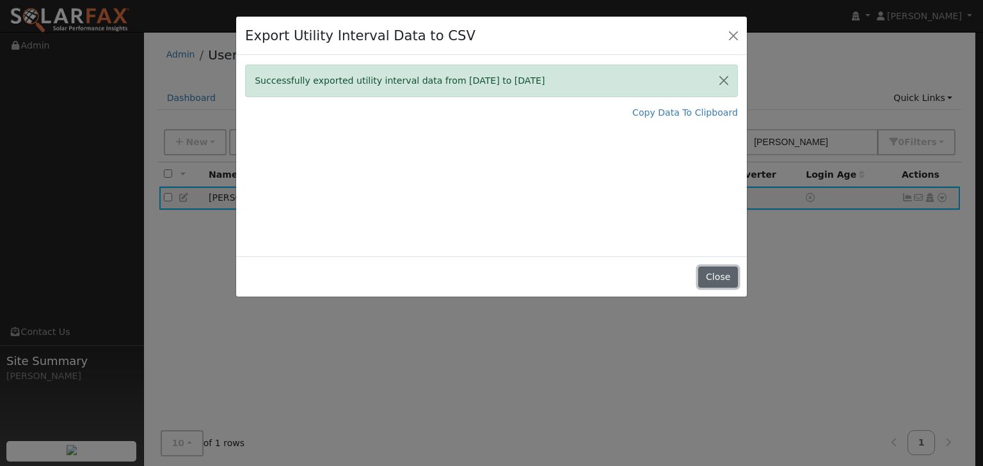
click at [725, 276] on button "Close" at bounding box center [717, 278] width 39 height 22
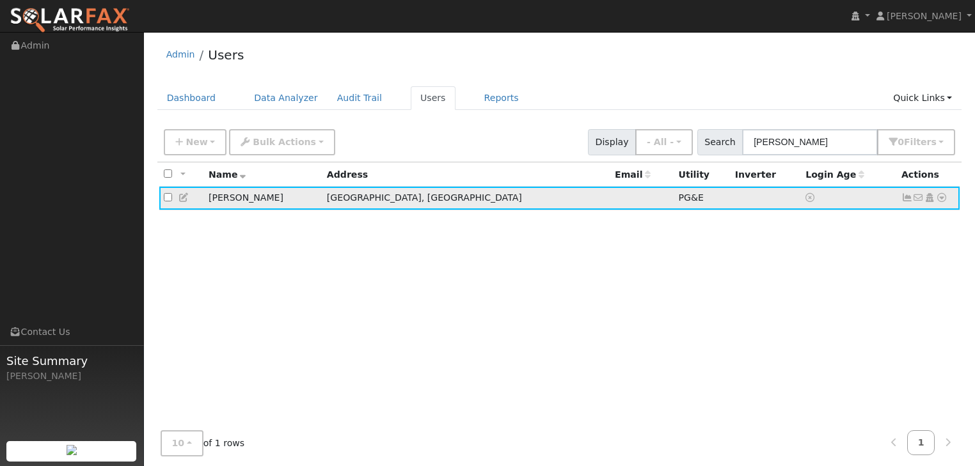
click at [940, 199] on icon at bounding box center [942, 197] width 12 height 9
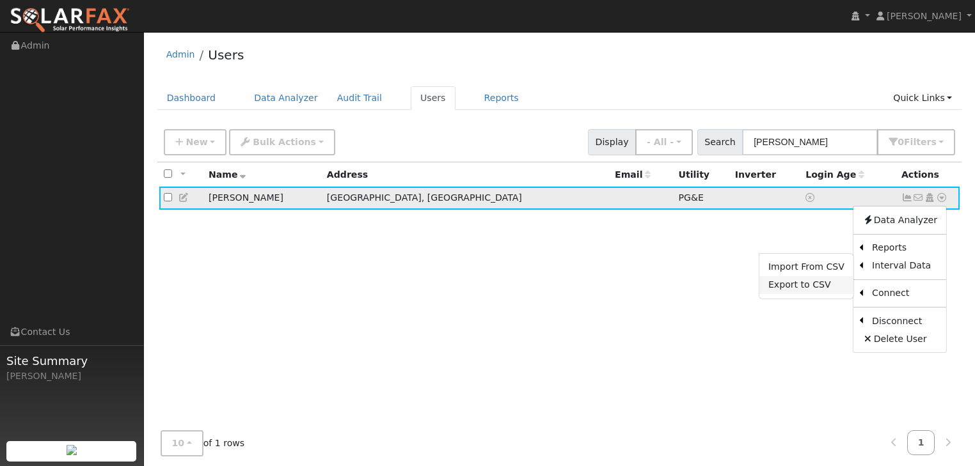
click at [784, 291] on link "Export to CSV" at bounding box center [806, 285] width 94 height 18
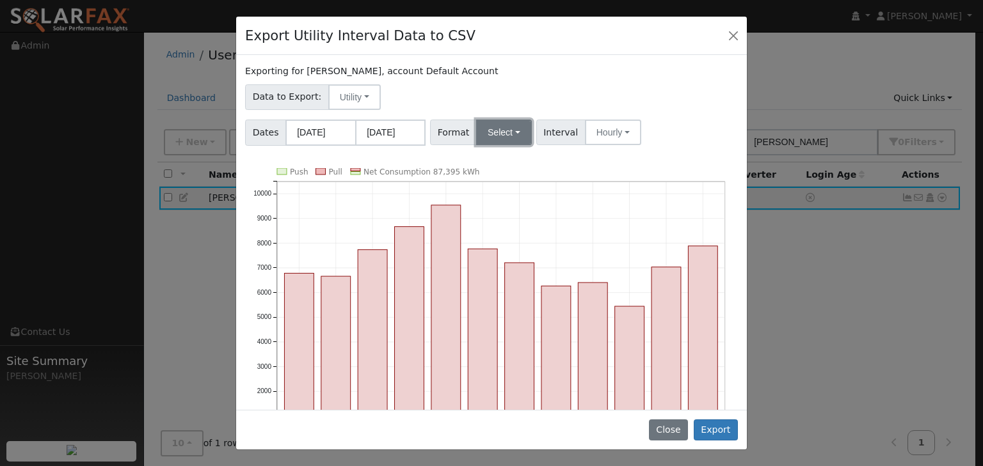
click at [508, 127] on button "Select" at bounding box center [504, 133] width 56 height 26
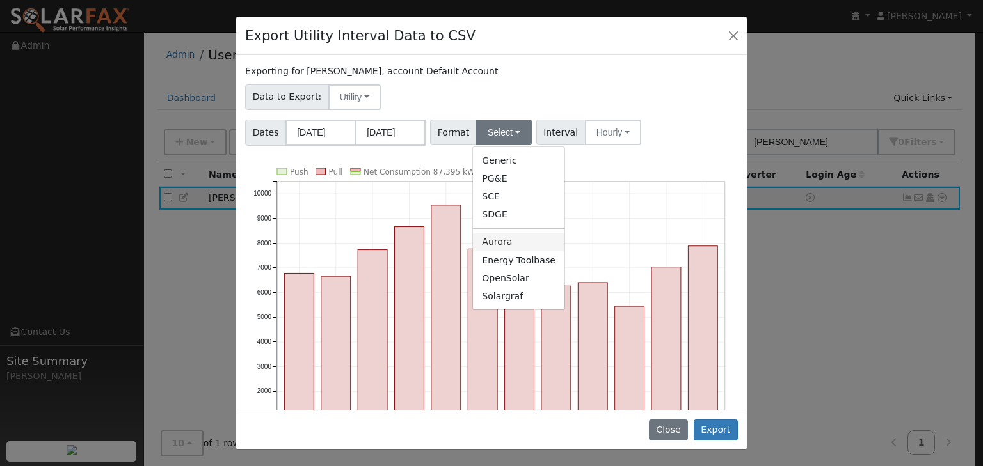
click at [491, 246] on link "Aurora" at bounding box center [518, 243] width 91 height 18
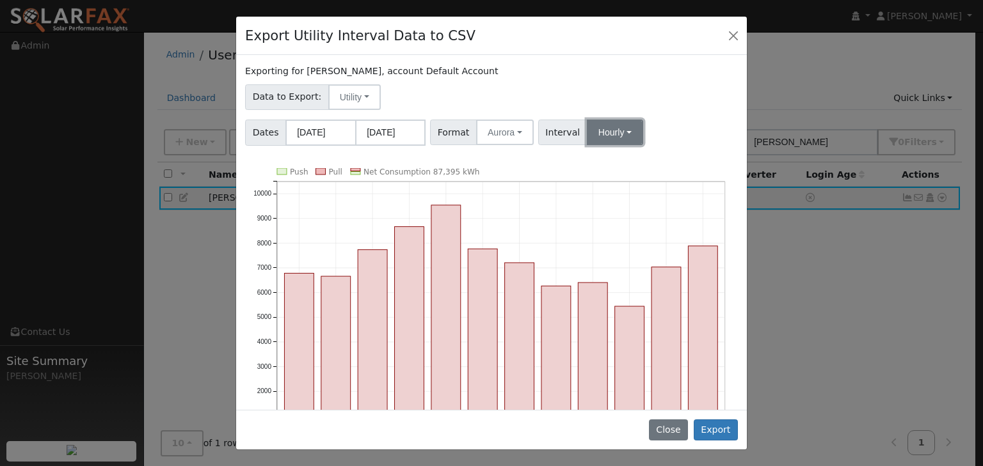
click at [616, 131] on button "Hourly" at bounding box center [615, 133] width 56 height 26
click at [603, 163] on link "15 Minute" at bounding box center [626, 161] width 89 height 18
click at [724, 429] on button "Export" at bounding box center [716, 431] width 44 height 22
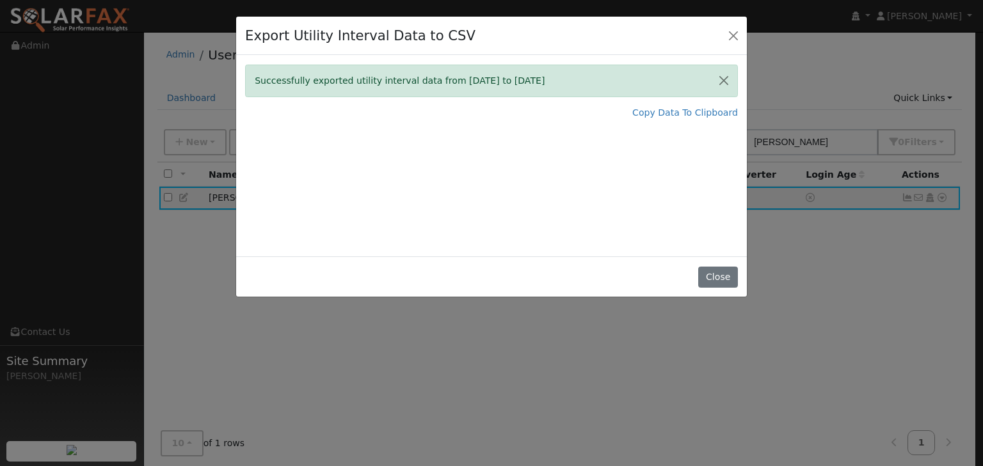
click at [297, 389] on div "Export Utility Interval Data to CSV Successfully exported utility interval data…" at bounding box center [491, 233] width 983 height 466
